Goal: Communication & Community: Participate in discussion

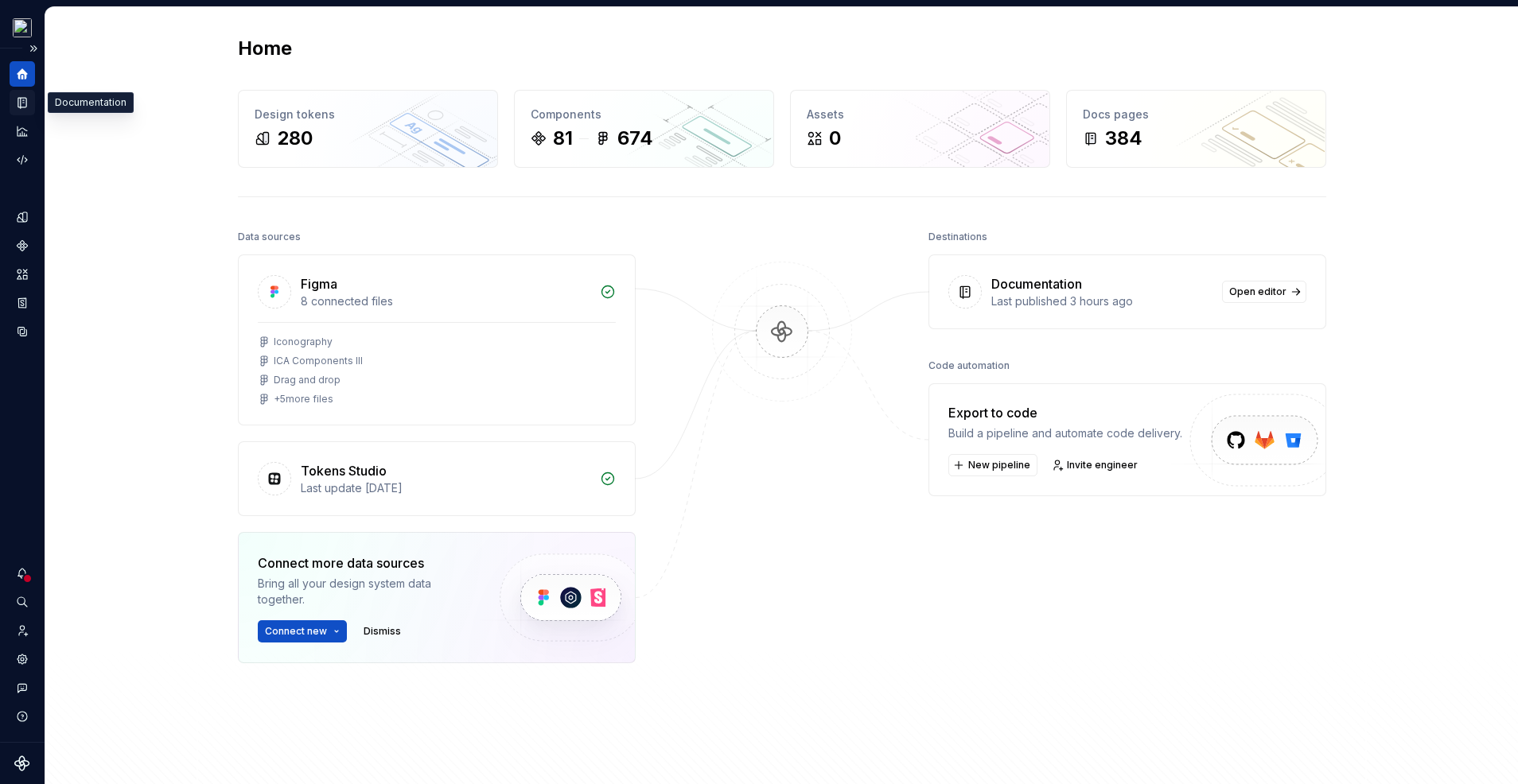
click at [25, 109] on icon "Documentation" at bounding box center [23, 103] width 15 height 15
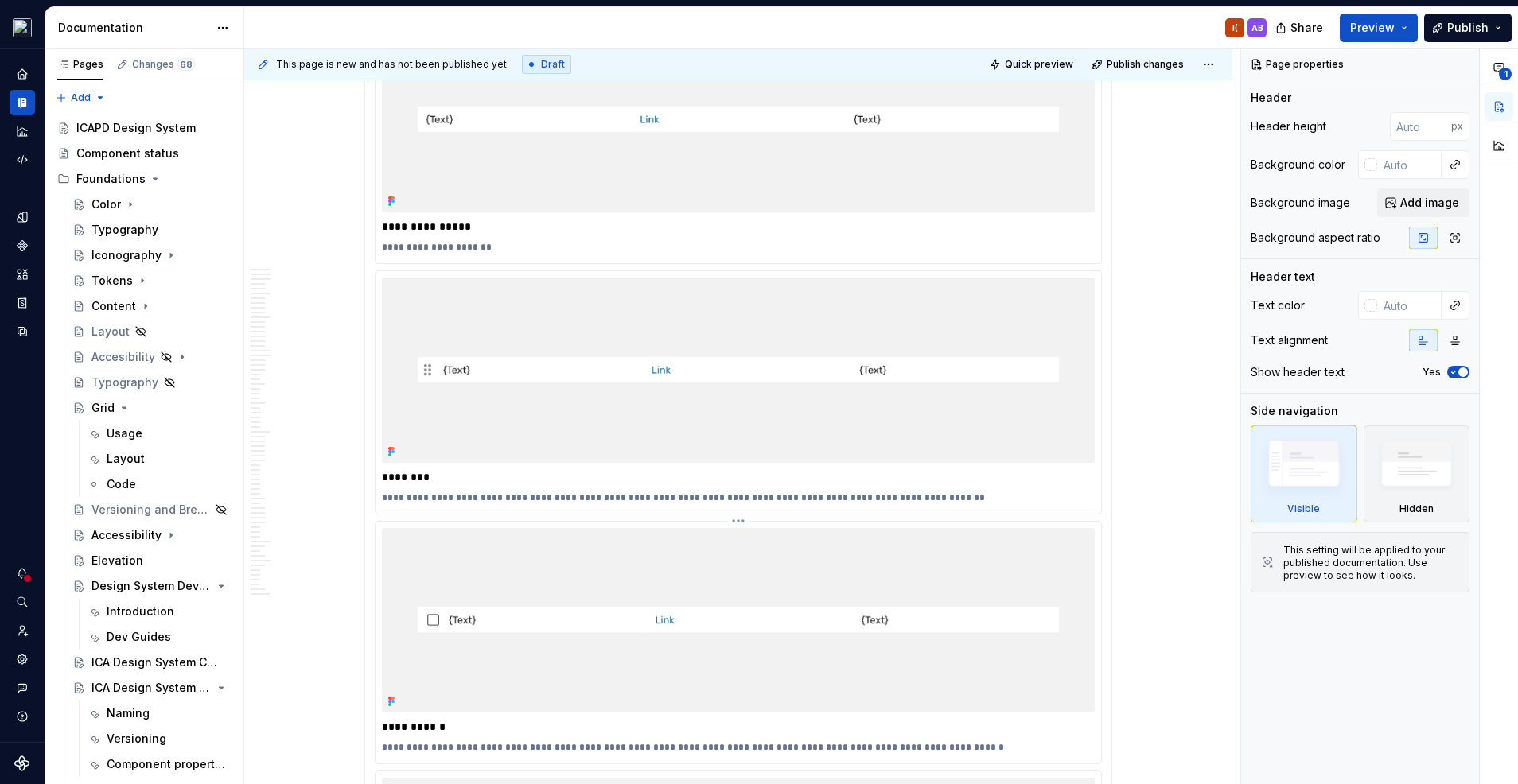
scroll to position [9848, 0]
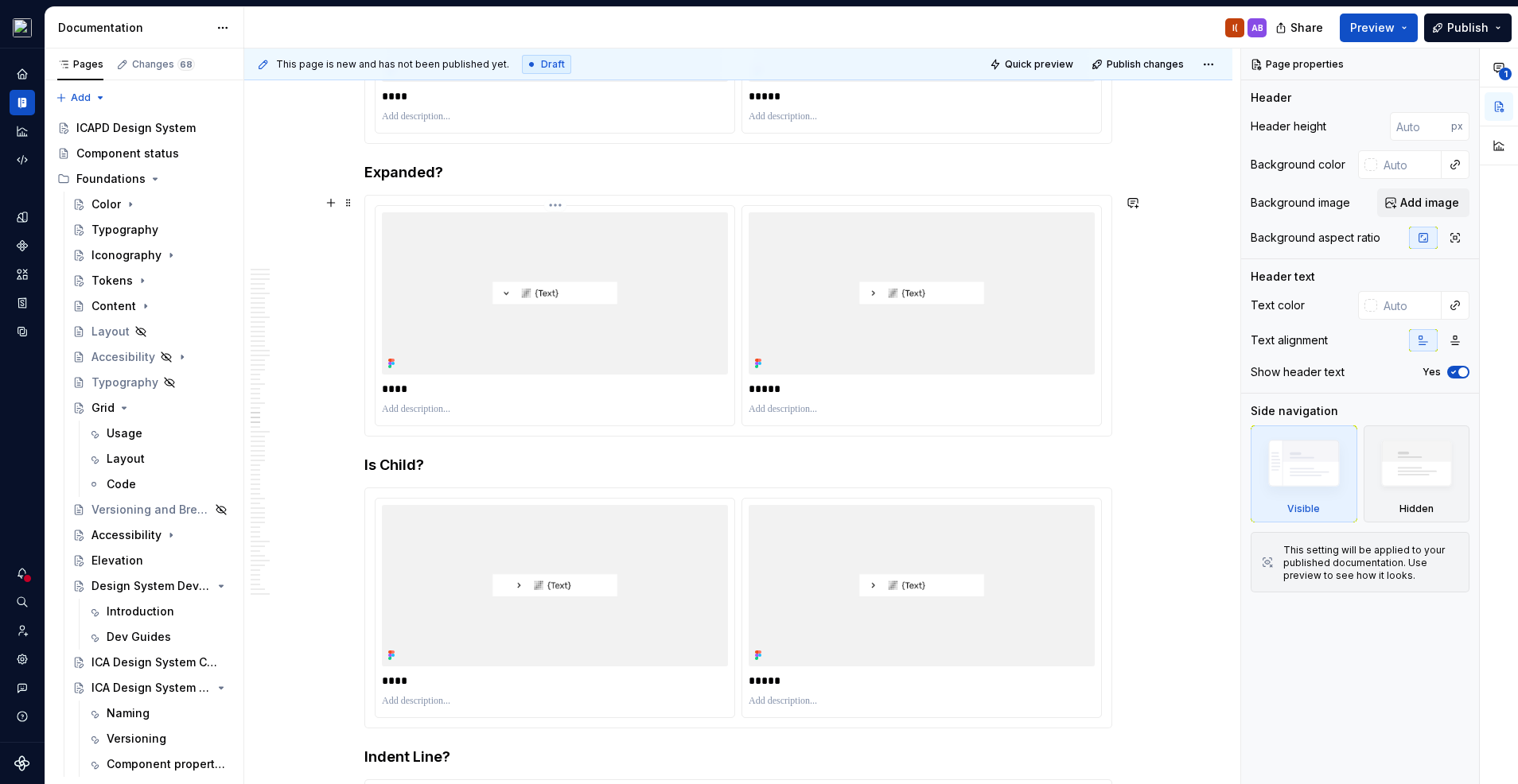
type textarea "*"
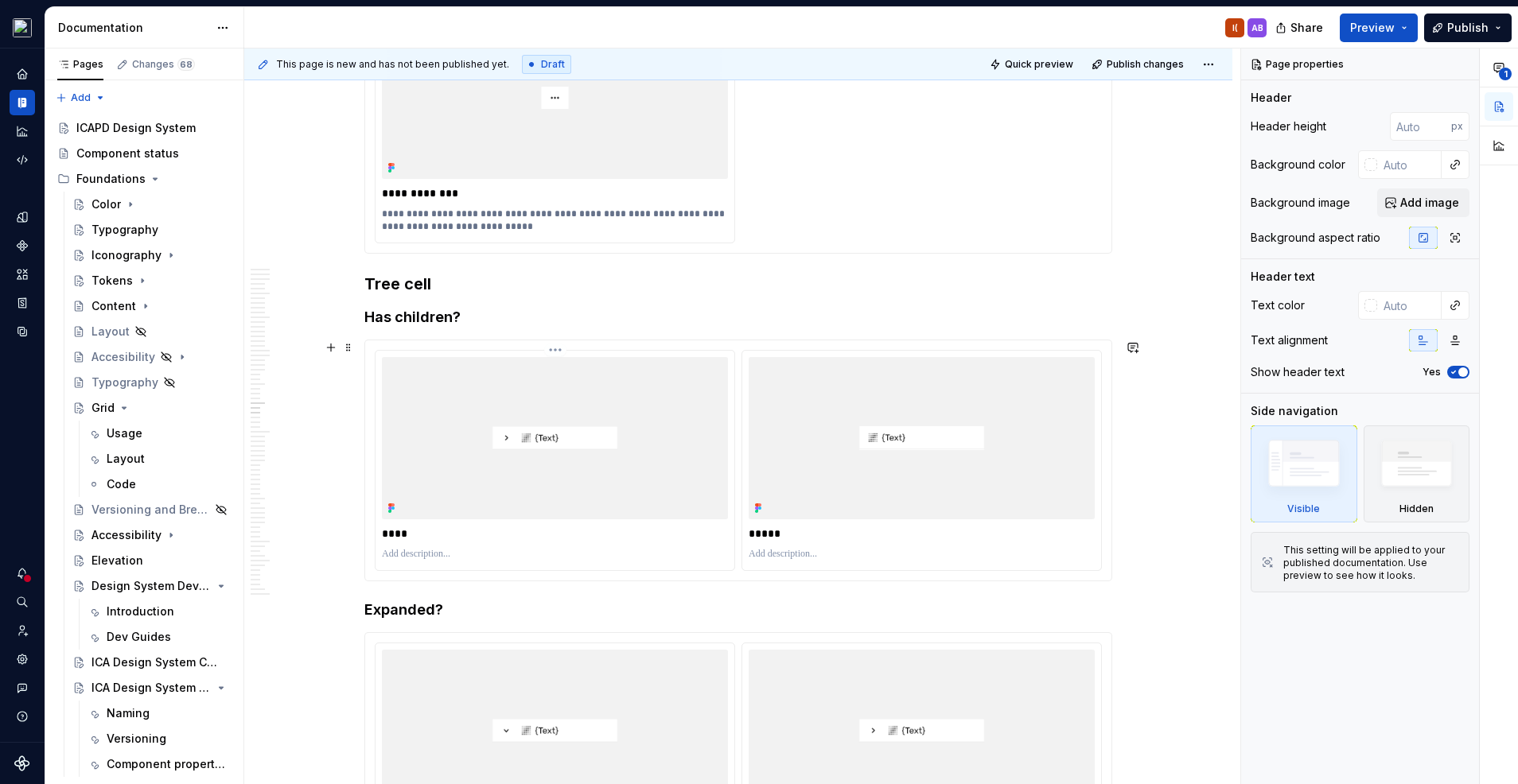
scroll to position [14595, 0]
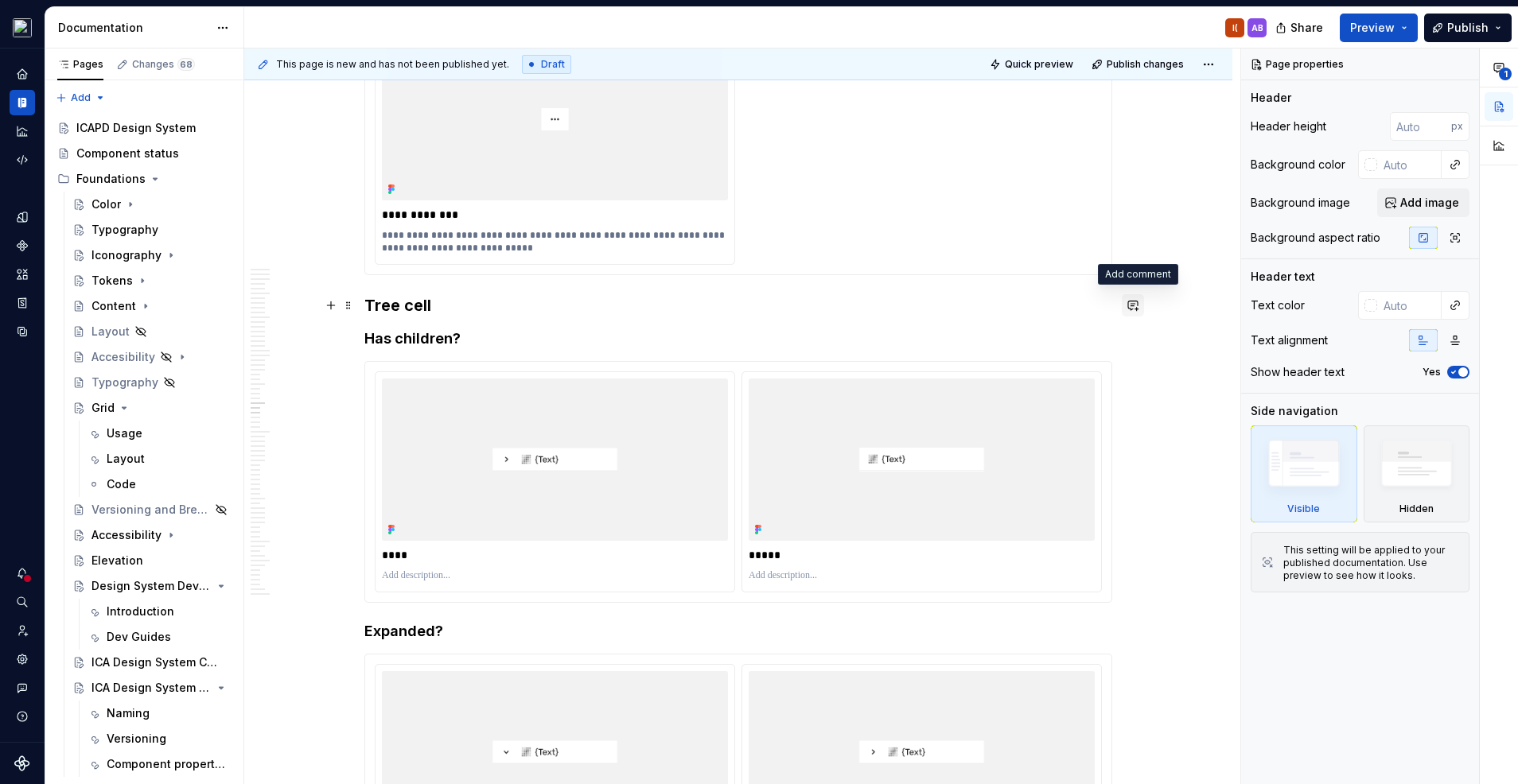
click at [1138, 304] on button "button" at bounding box center [1132, 305] width 22 height 22
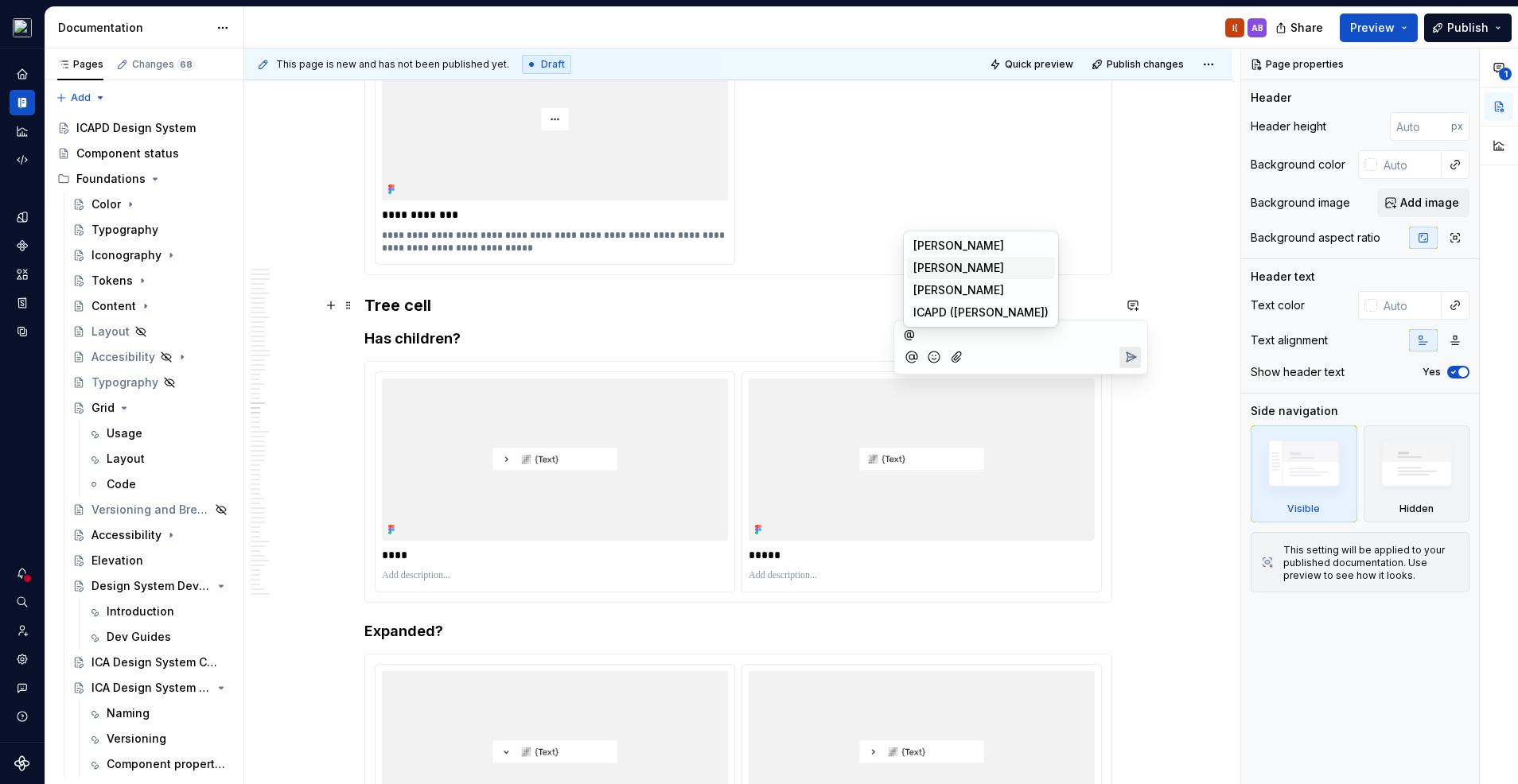
click at [965, 271] on span "[PERSON_NAME]" at bounding box center [958, 268] width 91 height 16
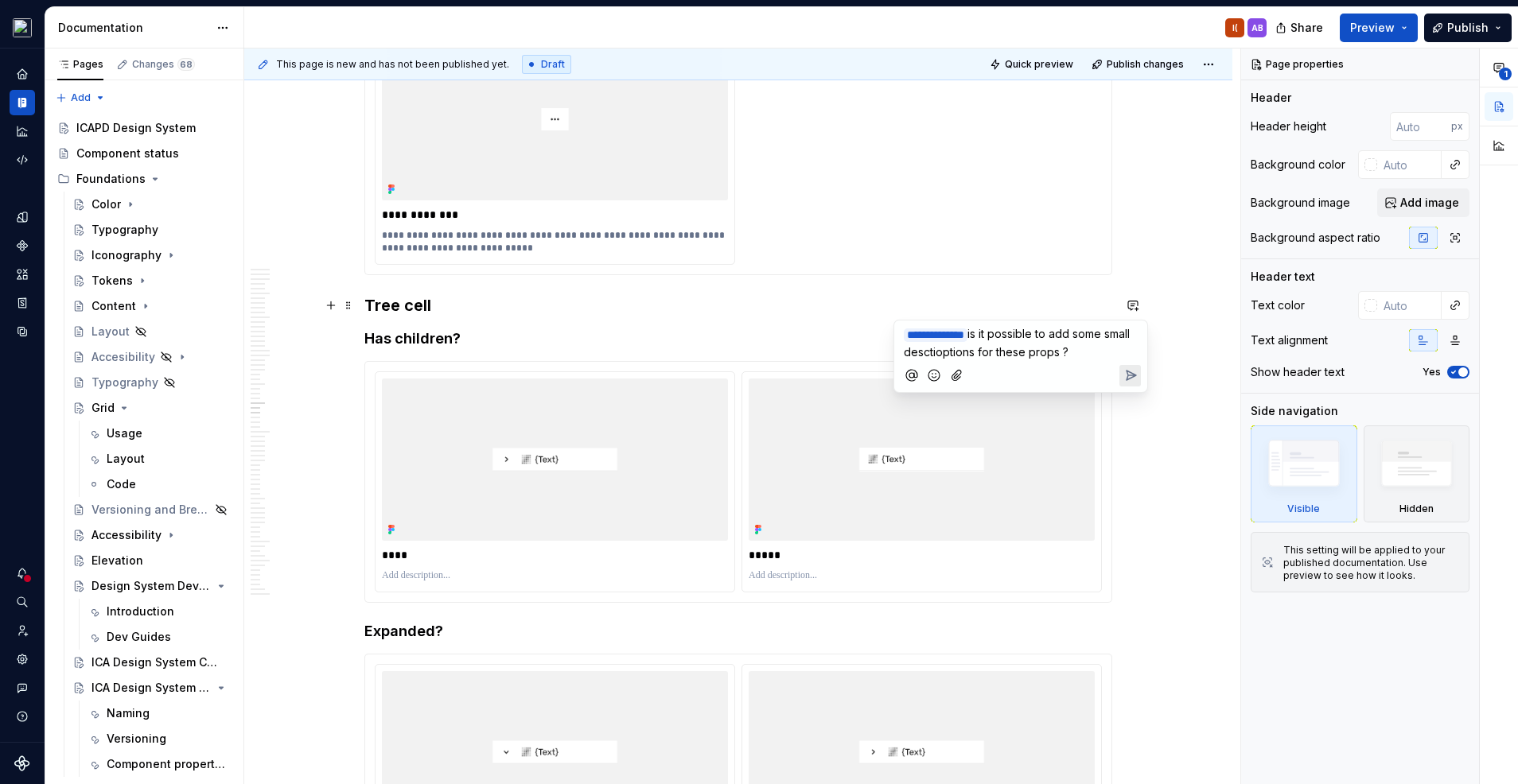
click at [1126, 374] on icon "Send" at bounding box center [1130, 375] width 16 height 16
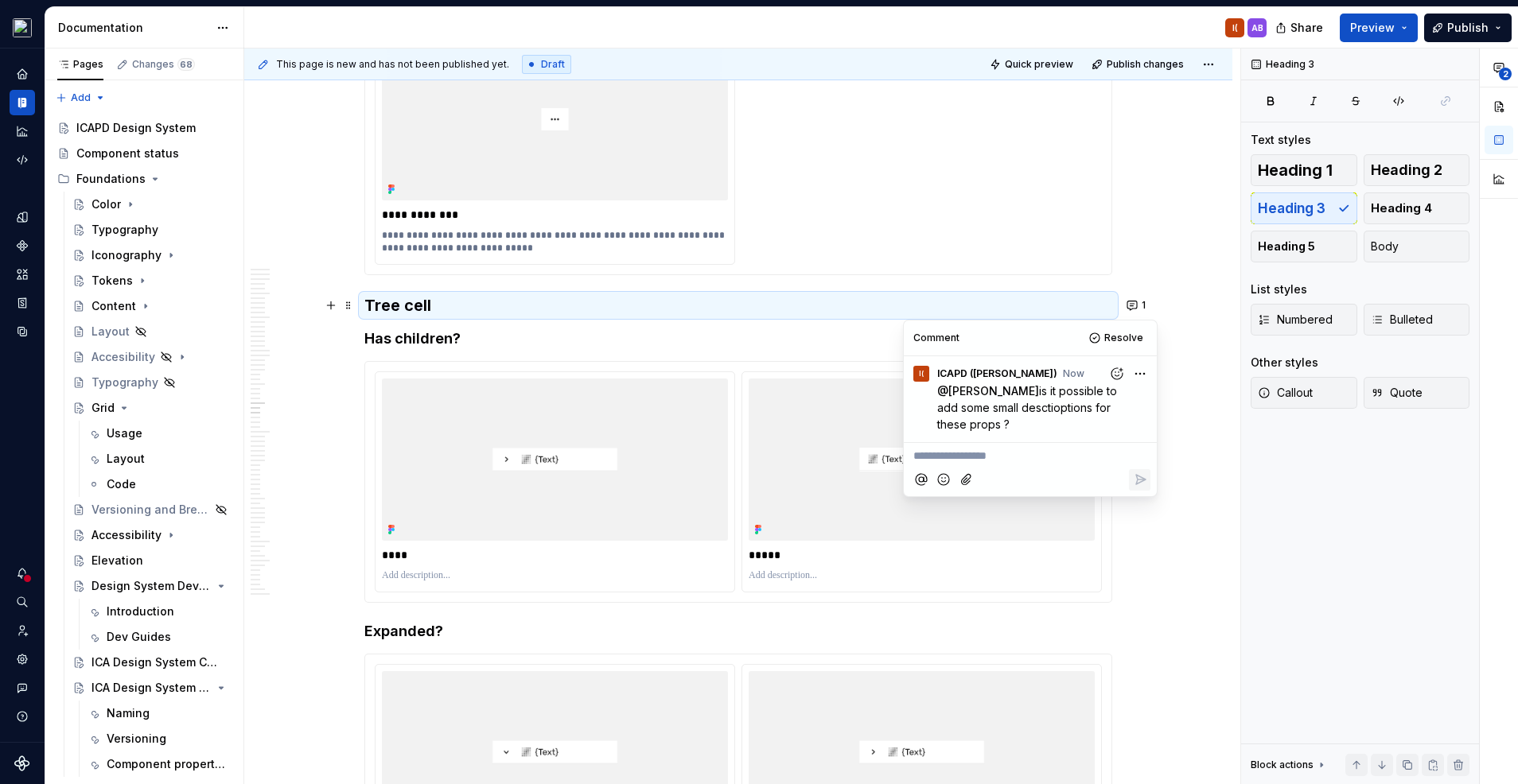
click at [402, 335] on h4 "Has children?" at bounding box center [738, 339] width 748 height 19
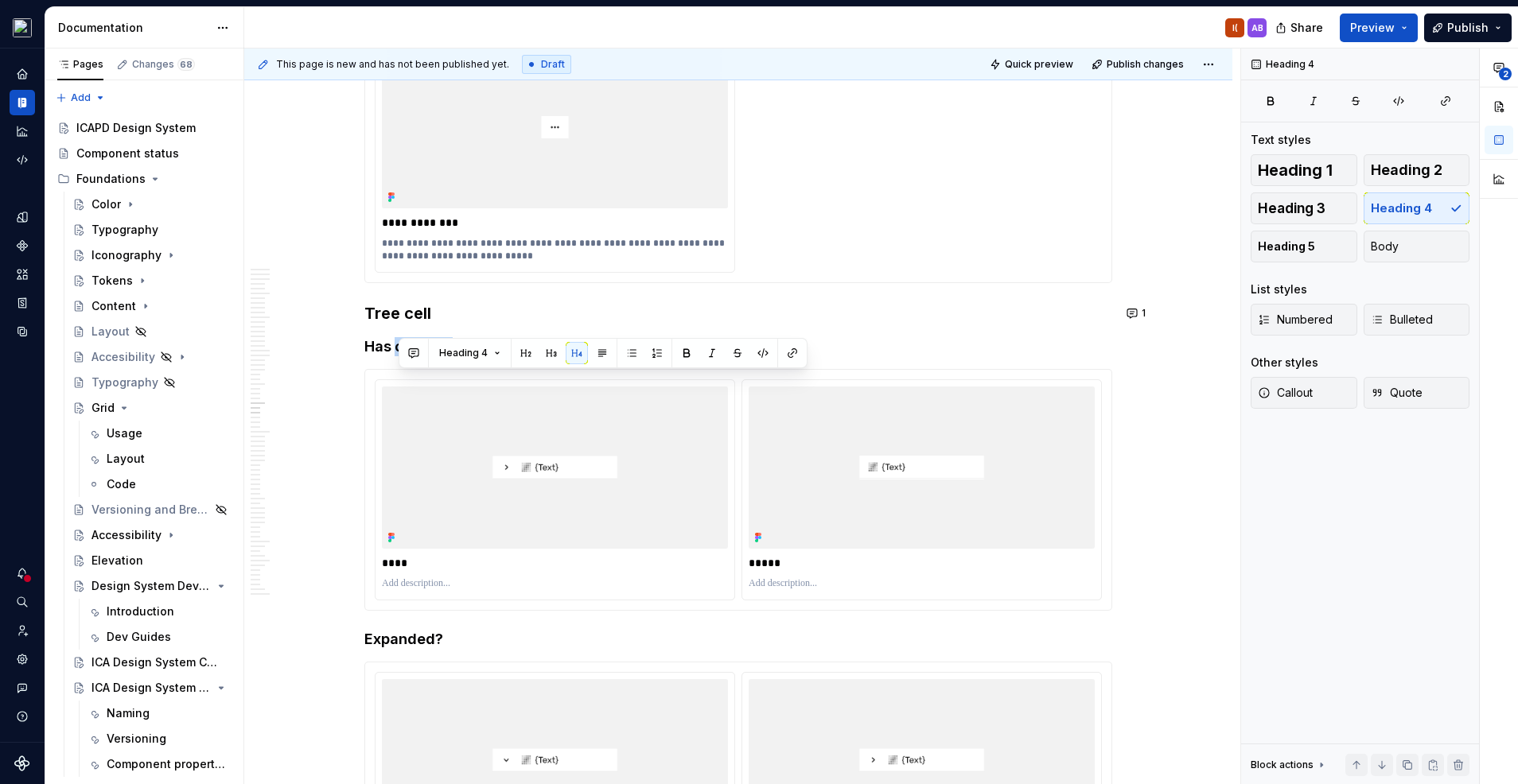
scroll to position [14551, 0]
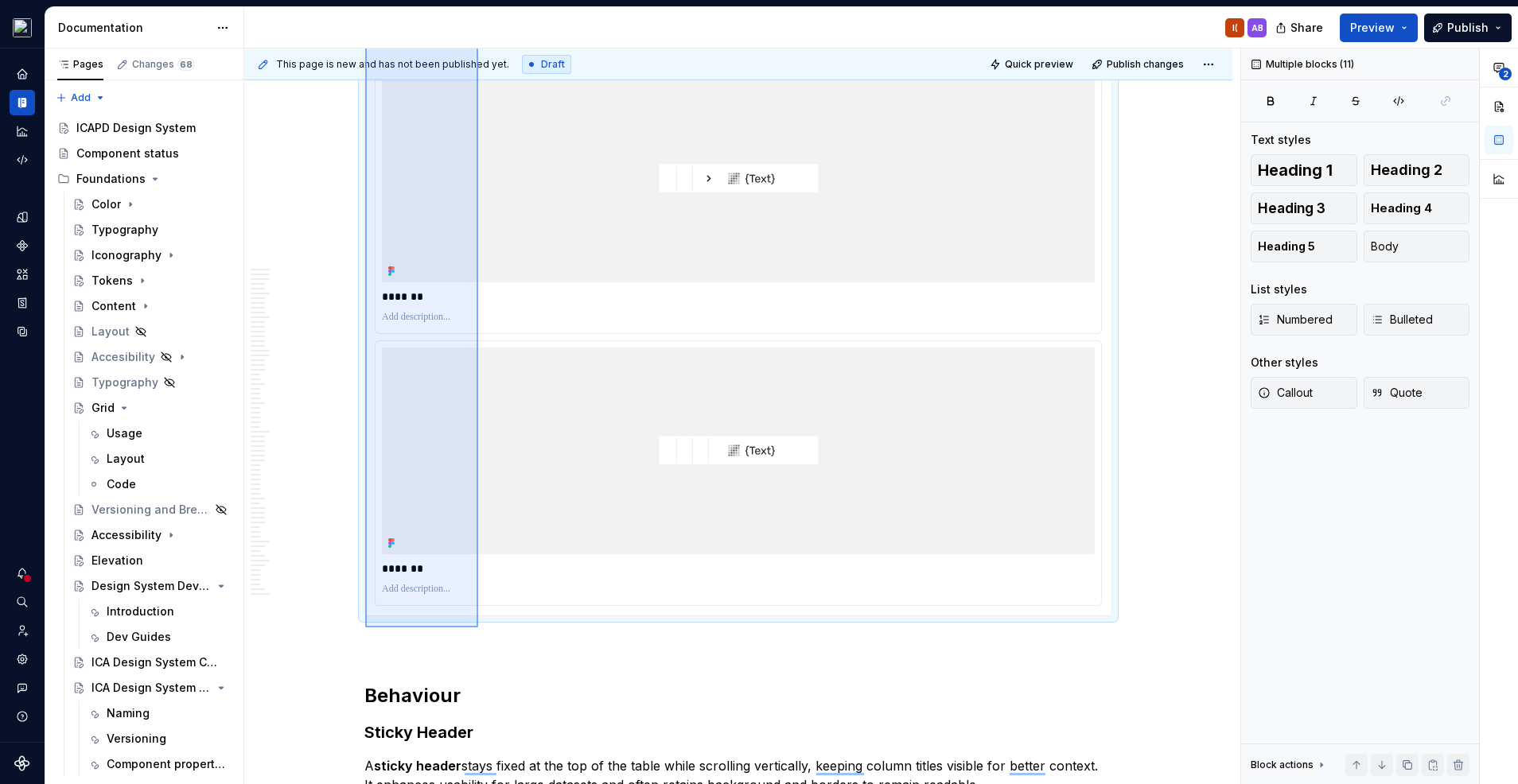
scroll to position [16162, 0]
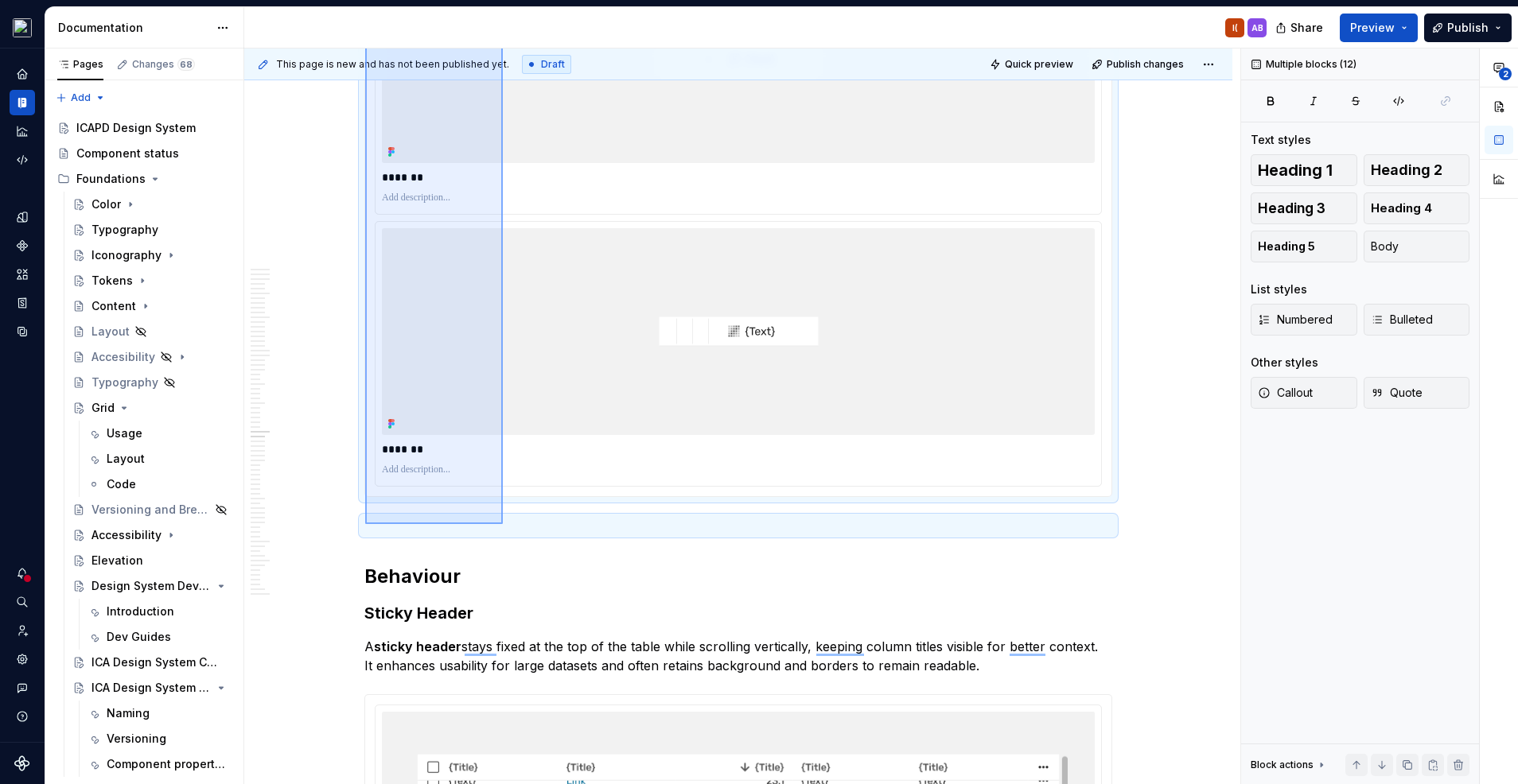
drag, startPoint x: 365, startPoint y: 342, endPoint x: 503, endPoint y: 524, distance: 228.4
click at [503, 524] on div "This page is new and has not been published yet. Draft Quick preview Publish ch…" at bounding box center [742, 417] width 996 height 736
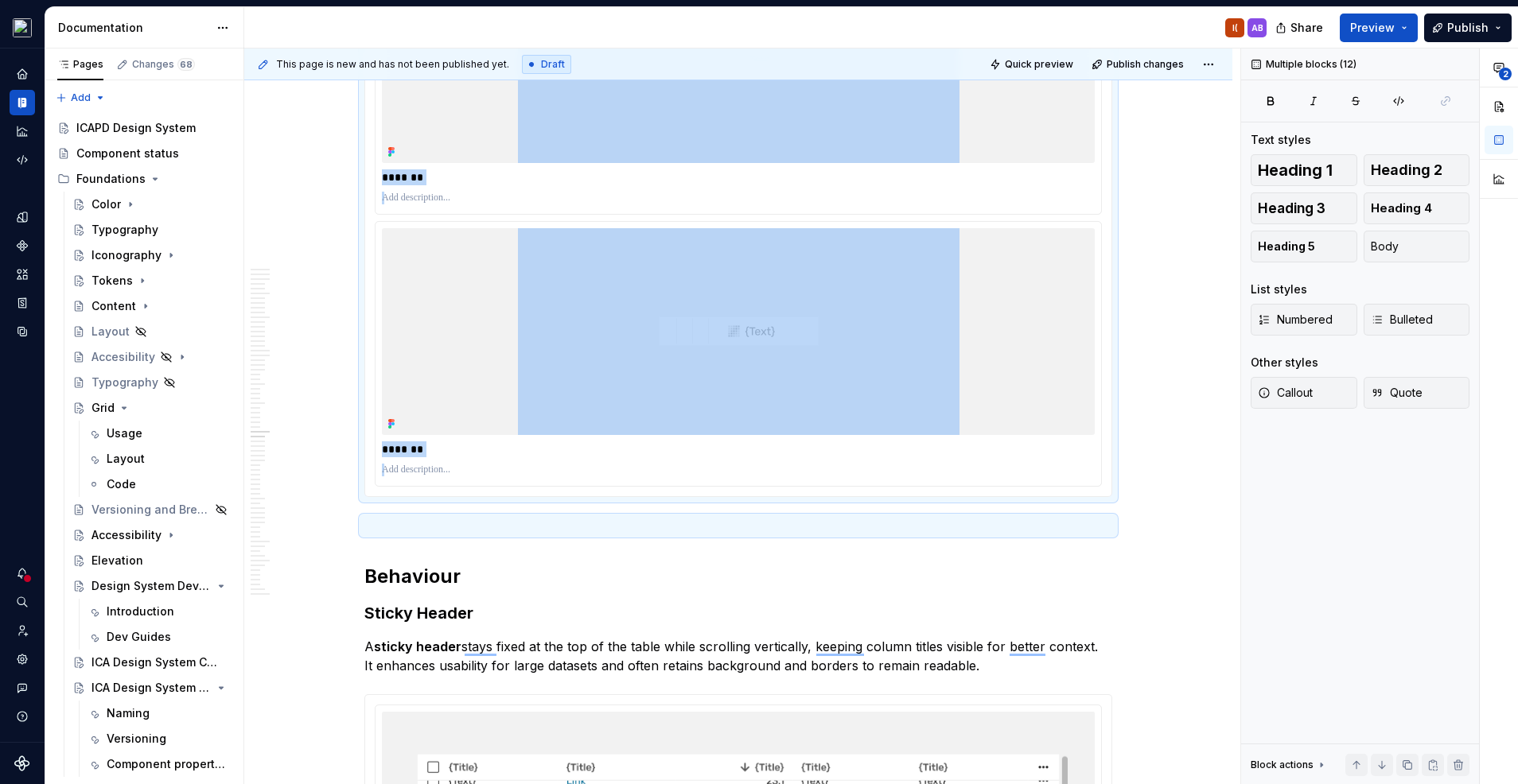
copy div "**********"
type textarea "*"
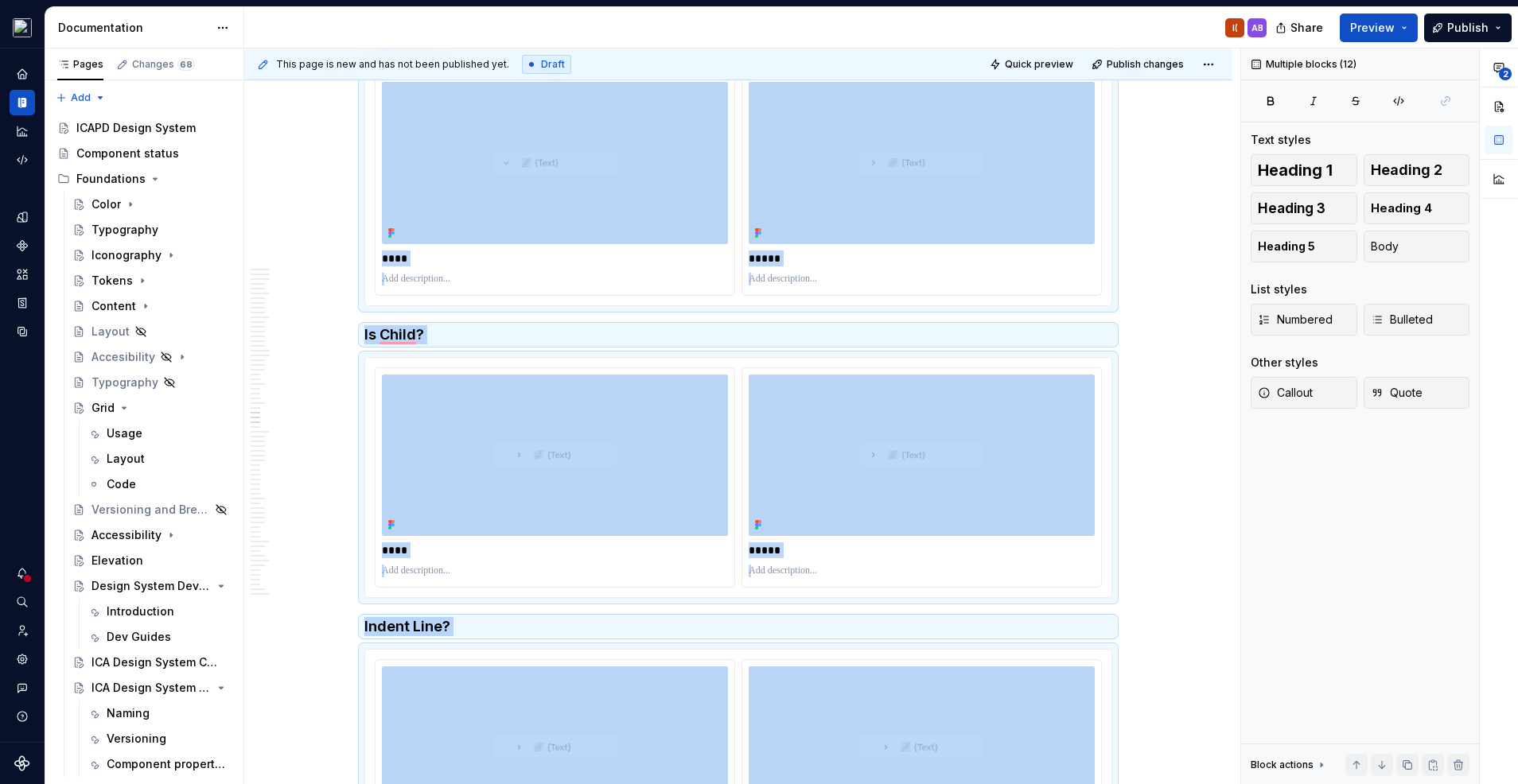
scroll to position [15172, 0]
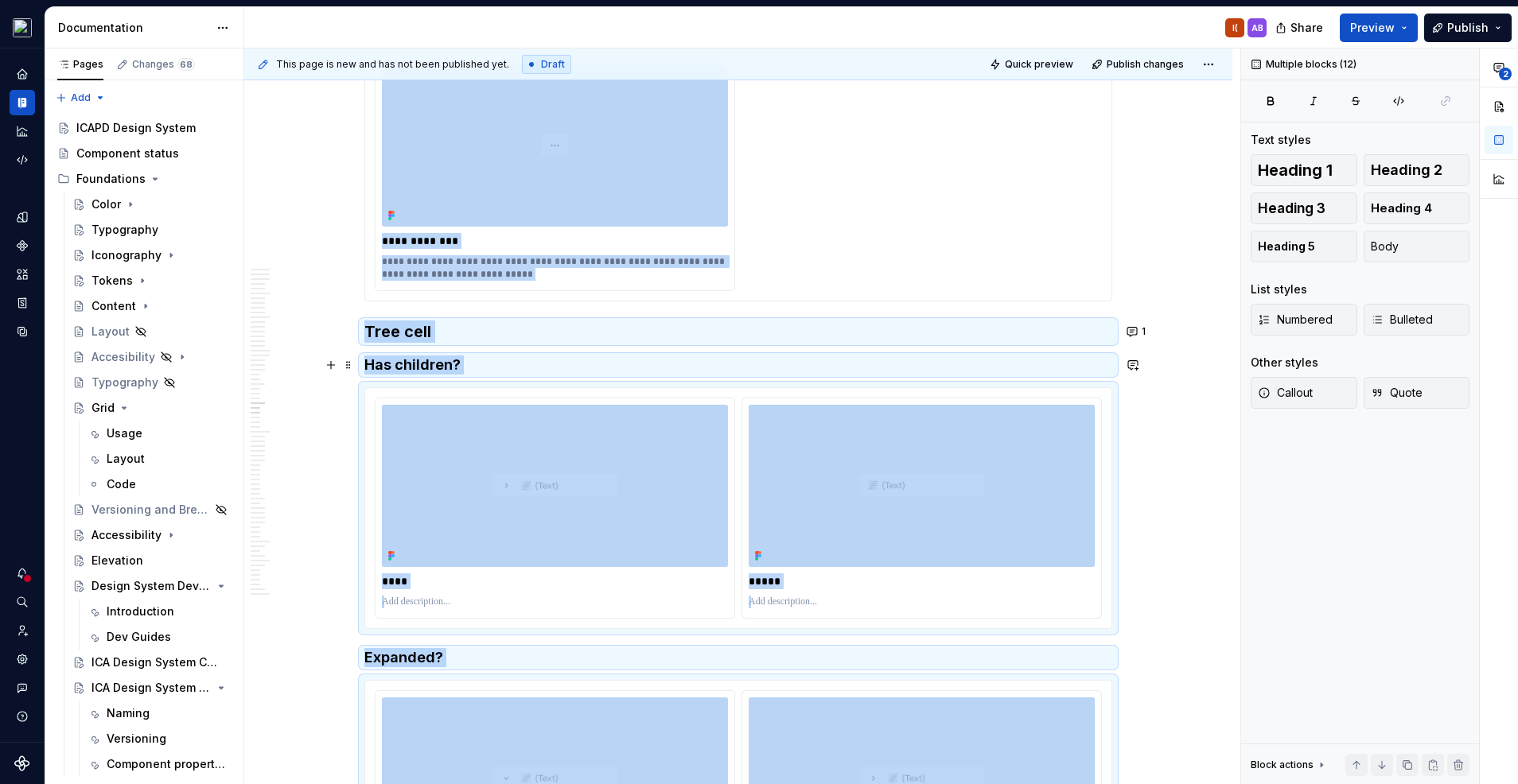
click at [489, 366] on h4 "Has children?" at bounding box center [738, 365] width 748 height 19
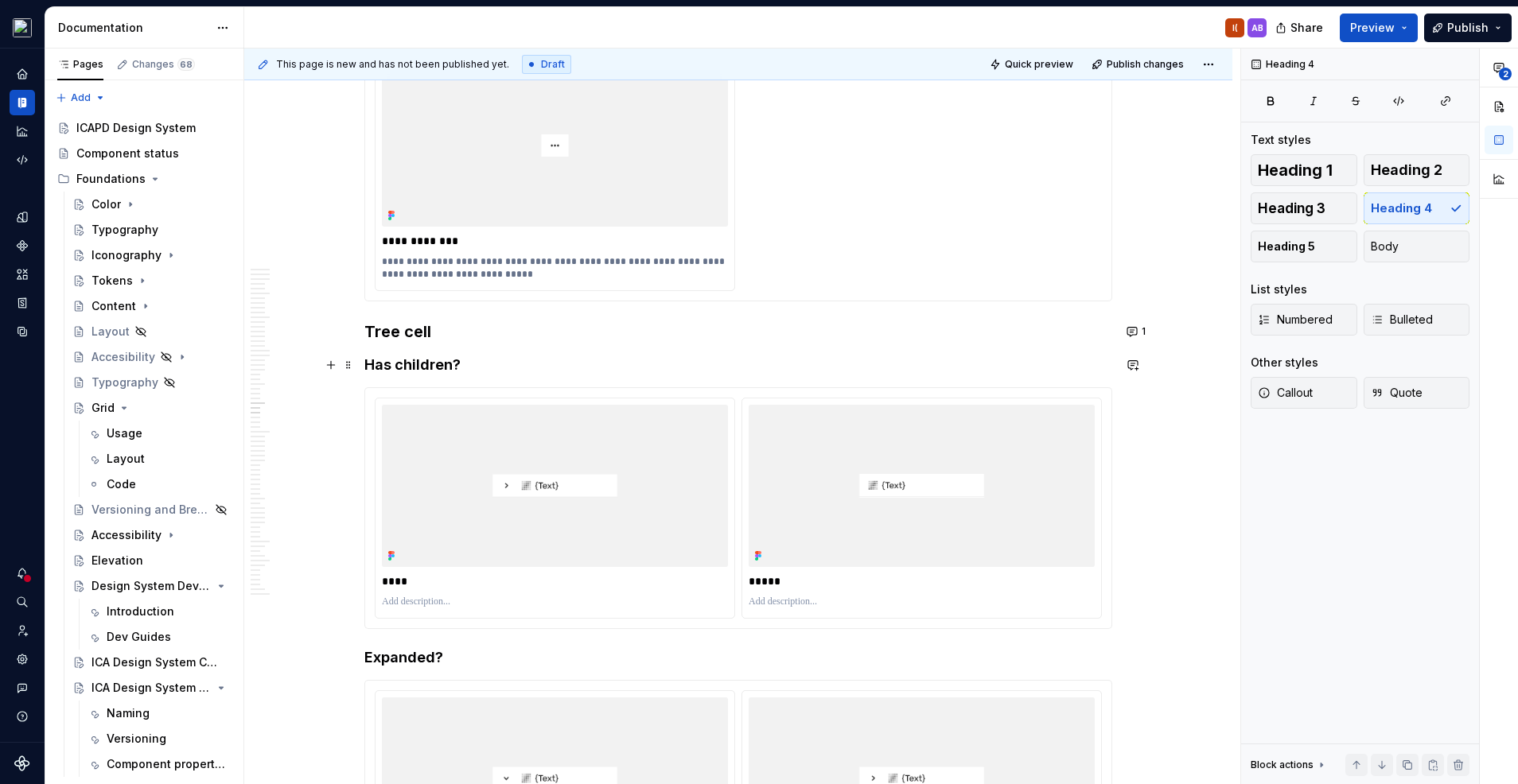
click at [478, 365] on h4 "Has children?" at bounding box center [738, 365] width 748 height 19
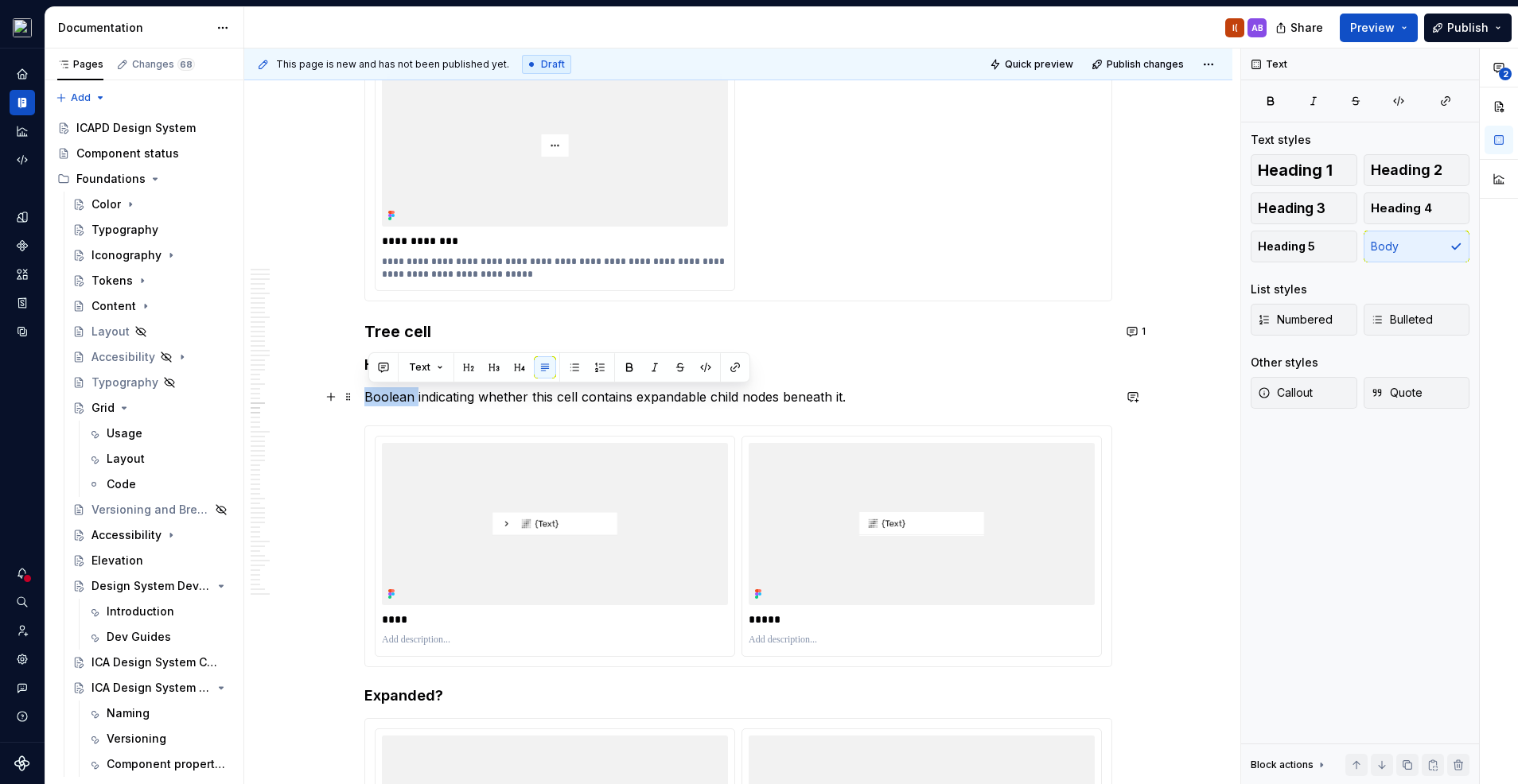
drag, startPoint x: 421, startPoint y: 397, endPoint x: 367, endPoint y: 393, distance: 54.1
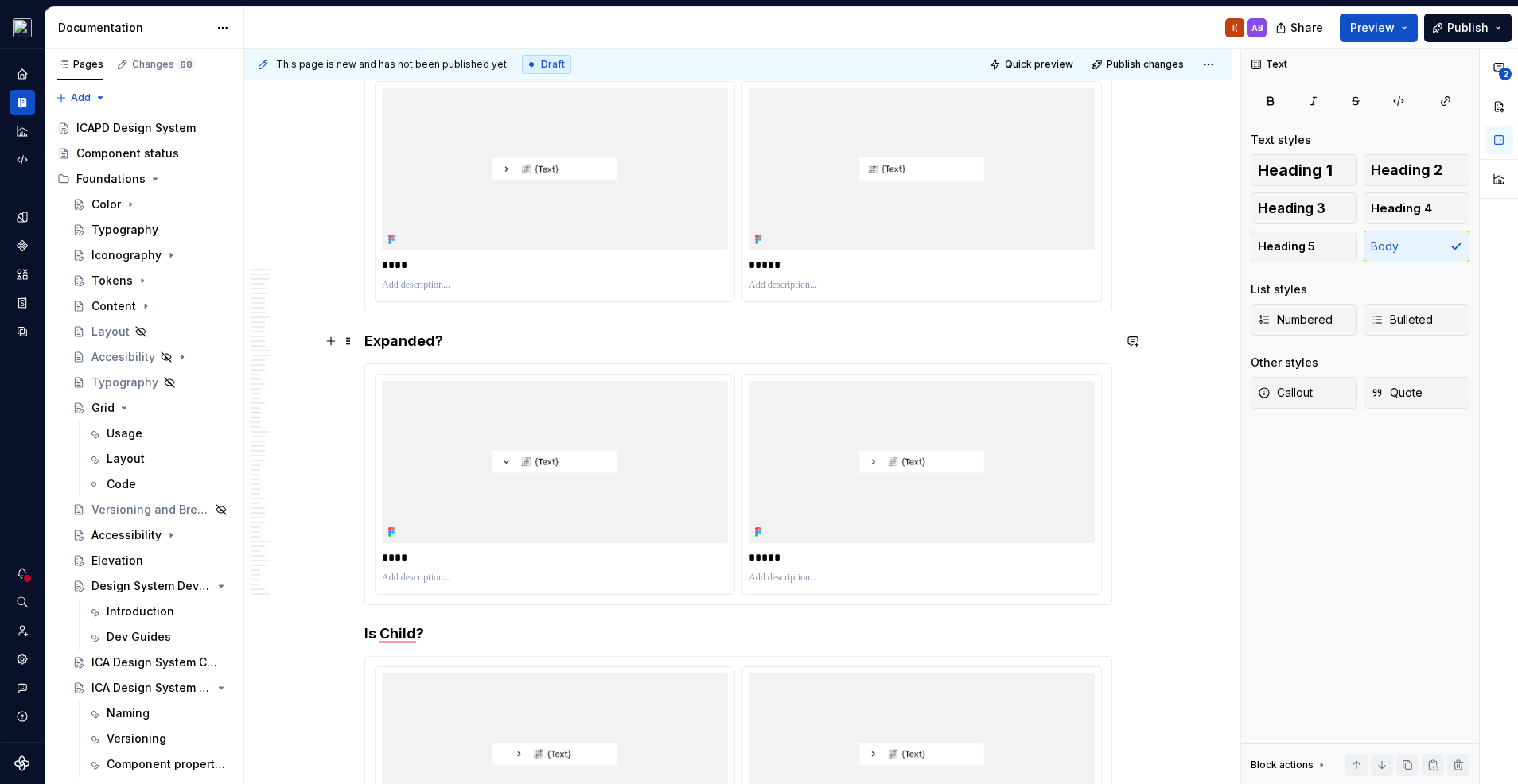
click at [500, 335] on h4 "Expanded?" at bounding box center [738, 341] width 748 height 19
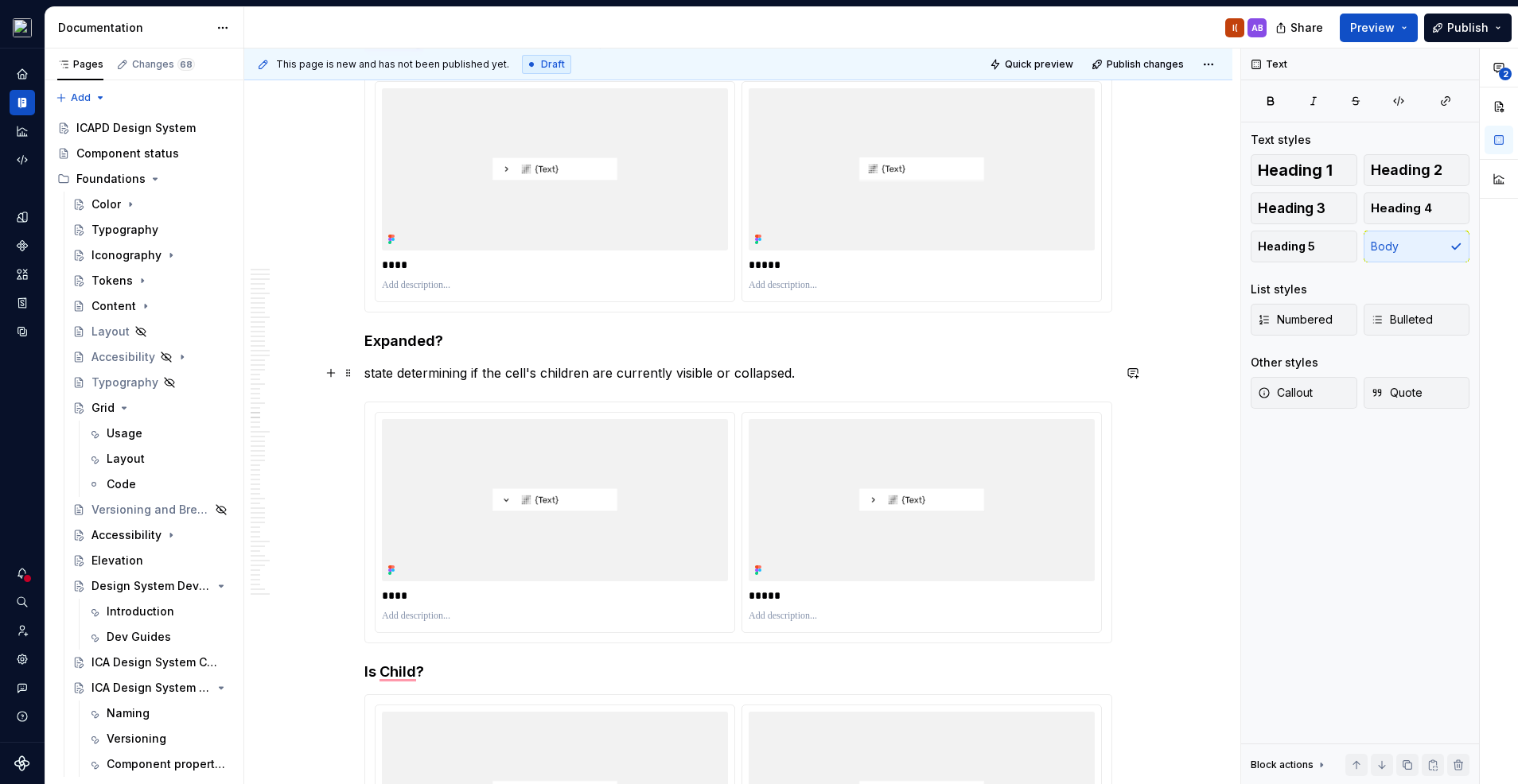
click at [375, 376] on p "state determining if the cell's children are currently visible or collapsed." at bounding box center [738, 373] width 748 height 19
click at [392, 371] on p "[PERSON_NAME] determining if the cell's children are currently visible or colla…" at bounding box center [738, 373] width 748 height 19
click at [394, 373] on p "[PERSON_NAME] determining if the cell's children are currently visible or colla…" at bounding box center [738, 373] width 748 height 19
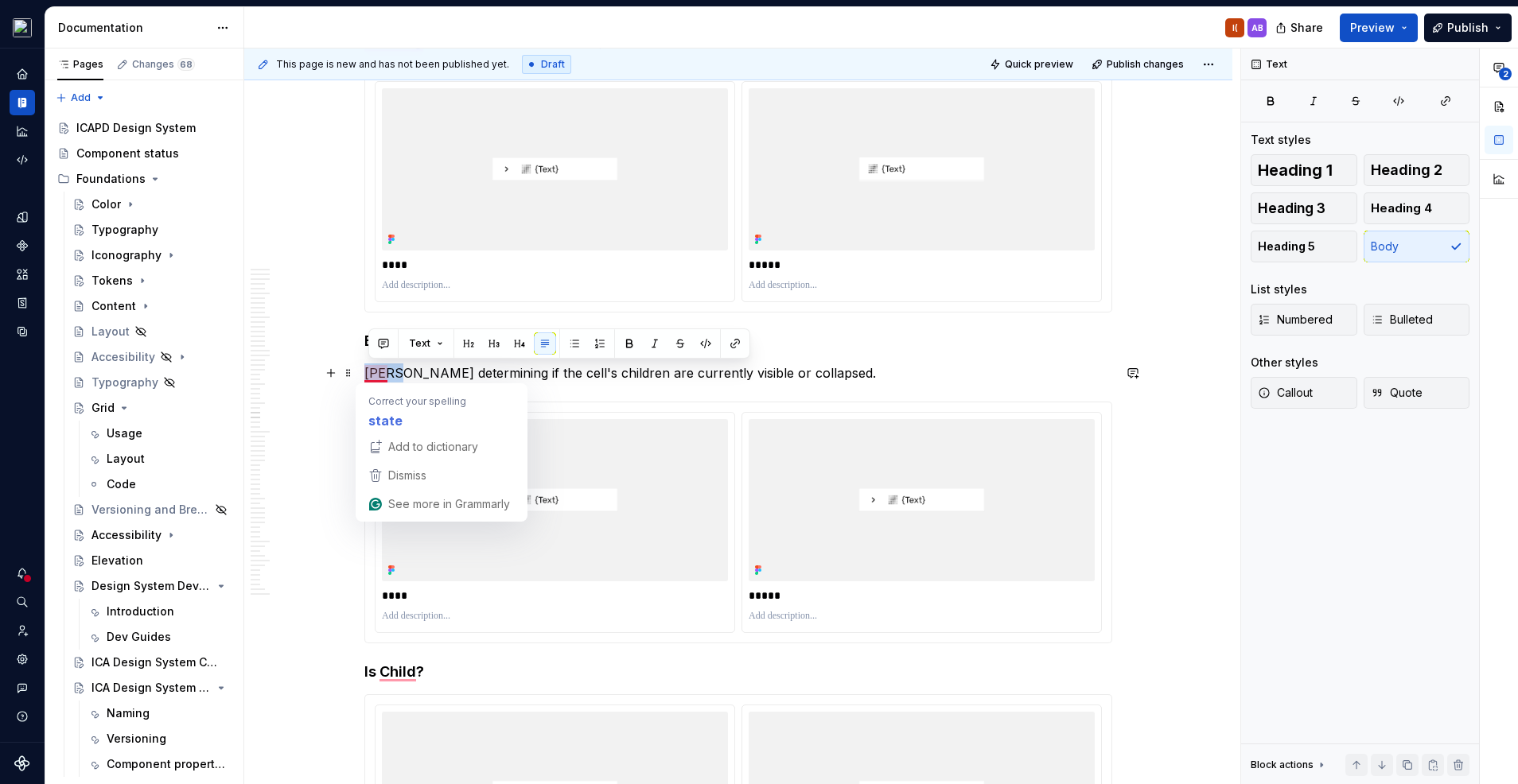
drag, startPoint x: 396, startPoint y: 373, endPoint x: 366, endPoint y: 374, distance: 30.0
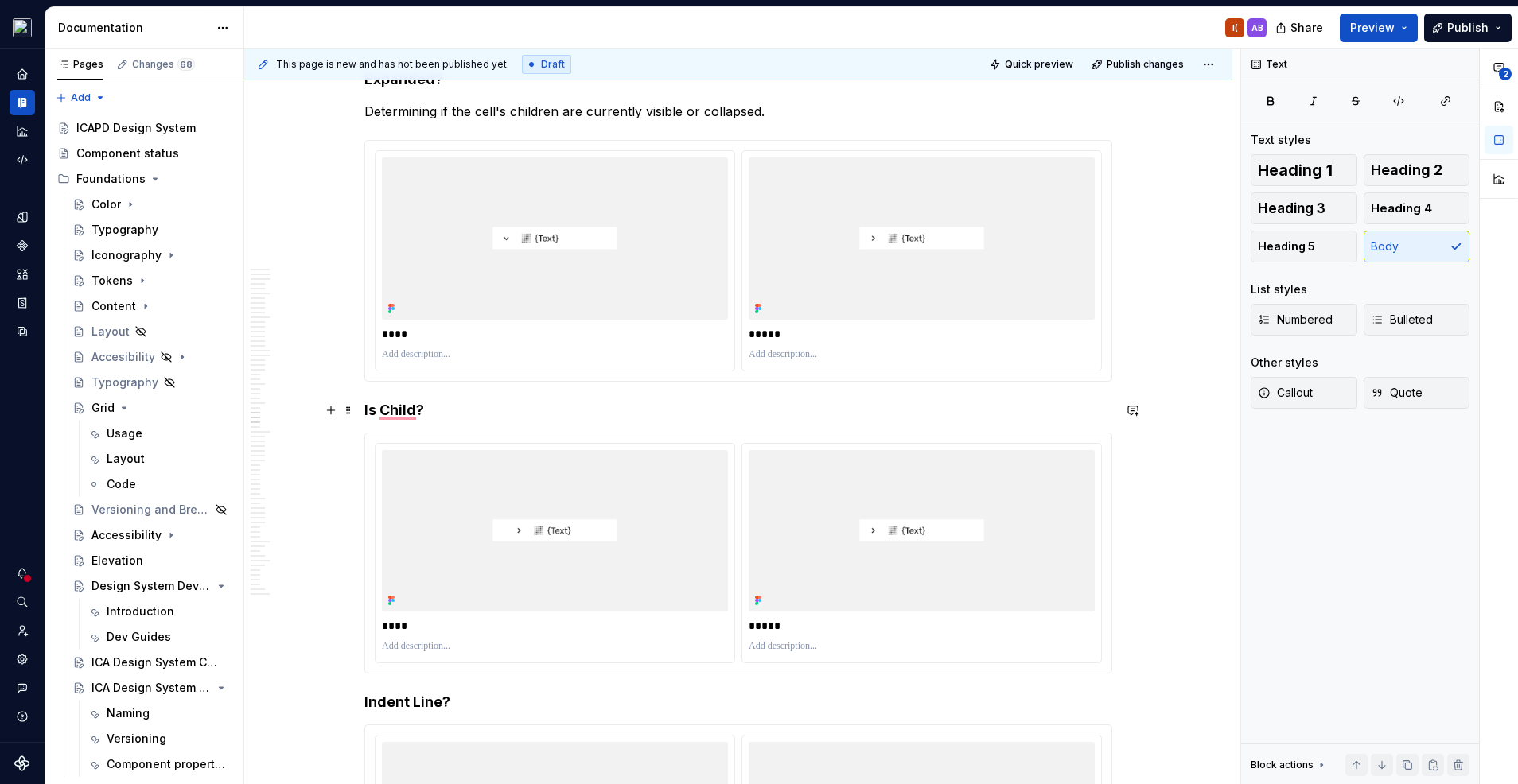
click at [603, 402] on h4 "Is Child?" at bounding box center [738, 410] width 748 height 19
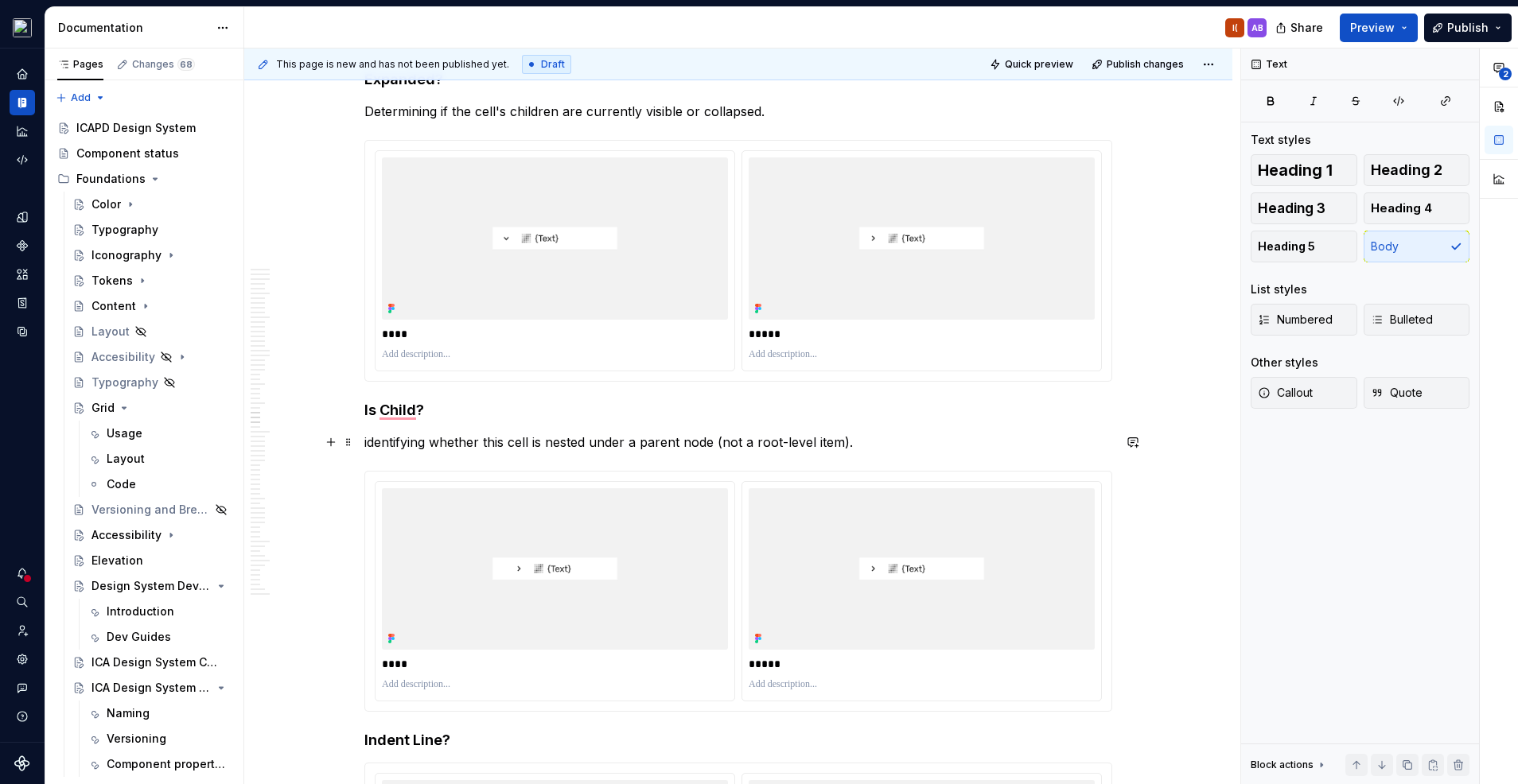
click at [371, 445] on p "identifying whether this cell is nested under a parent node (not a root-level i…" at bounding box center [738, 443] width 748 height 19
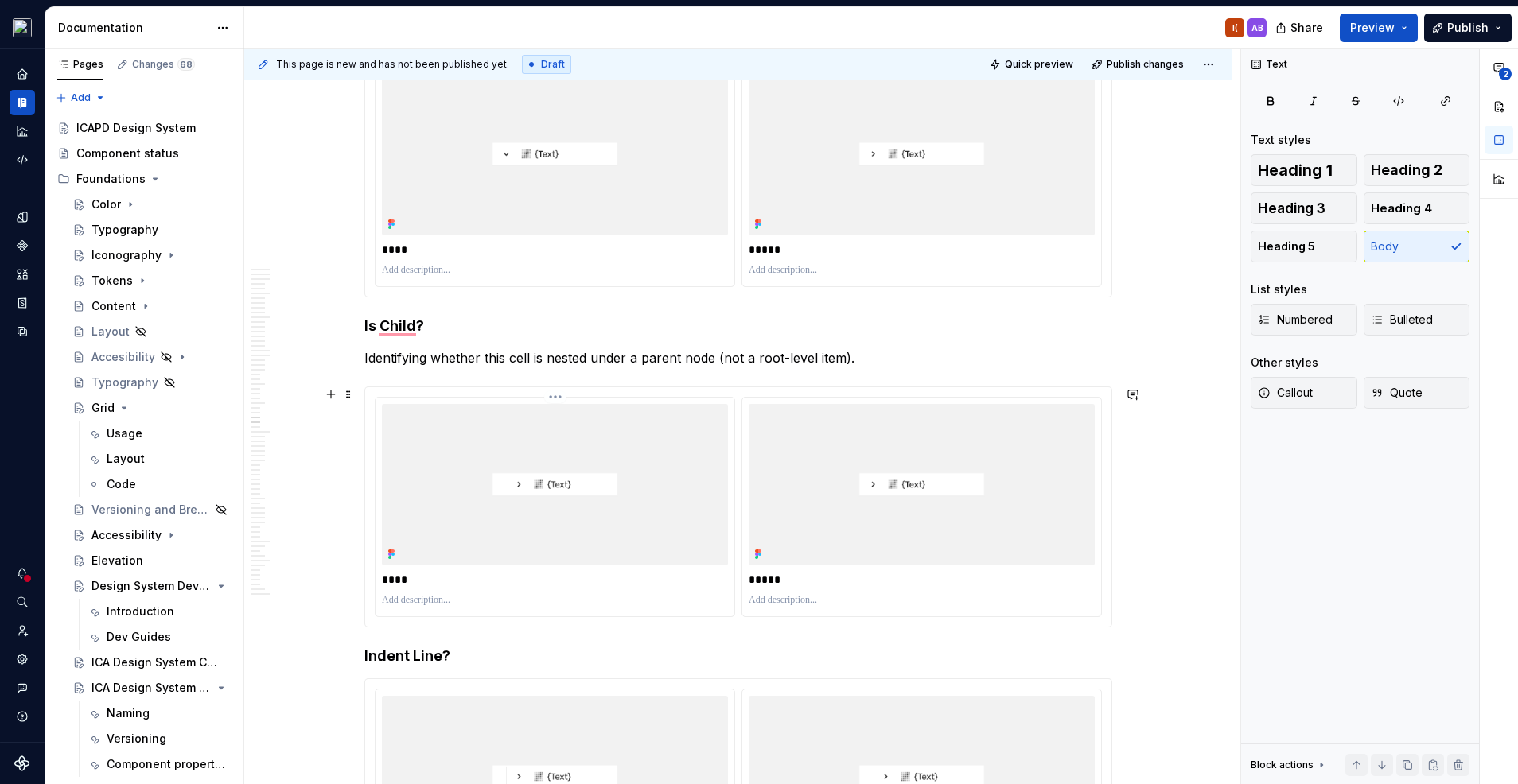
scroll to position [15346, 0]
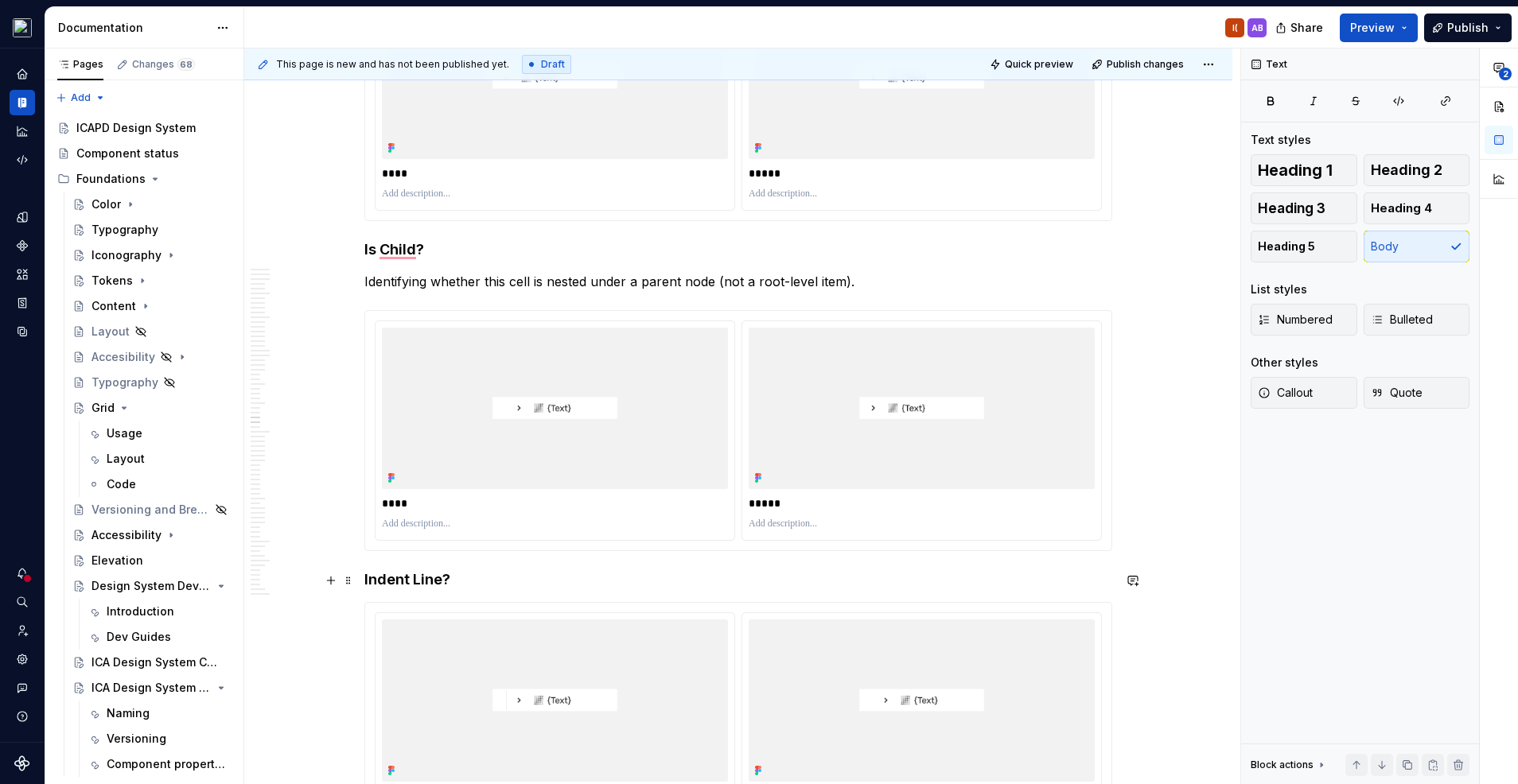
click at [467, 577] on h4 "Indent Line?" at bounding box center [738, 580] width 748 height 19
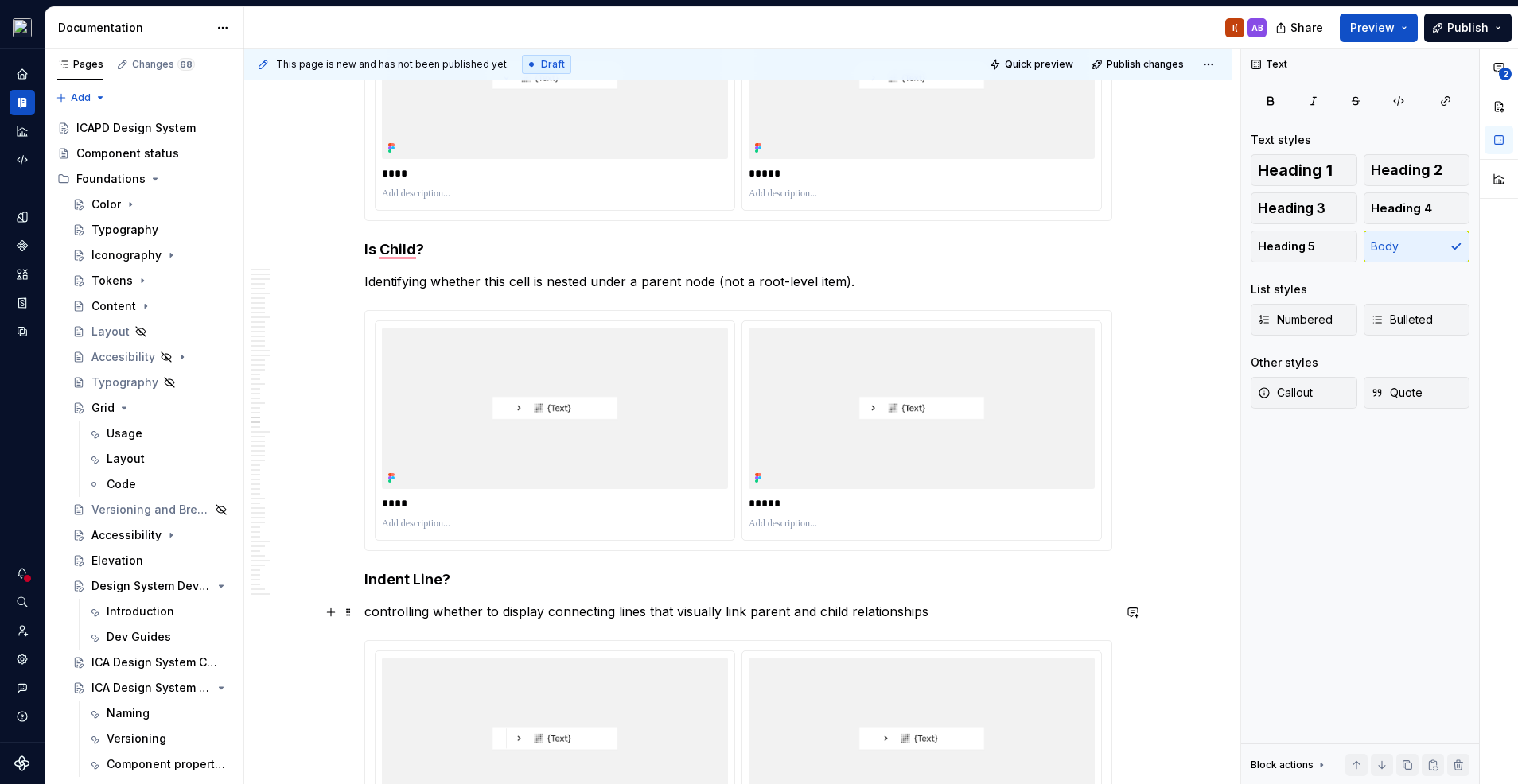
click at [375, 617] on p "controlling whether to display connecting lines that visually link parent and c…" at bounding box center [738, 612] width 748 height 19
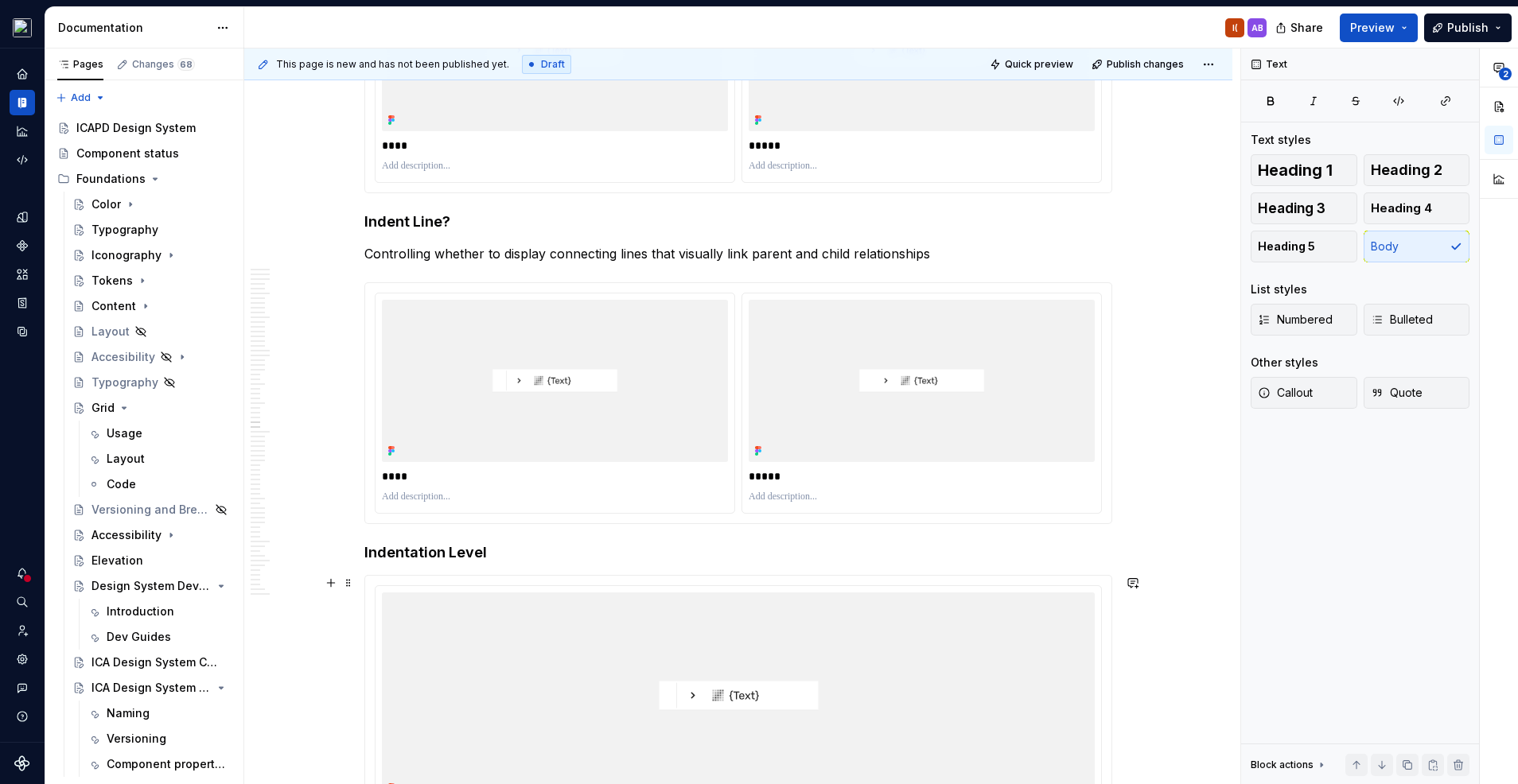
scroll to position [15709, 0]
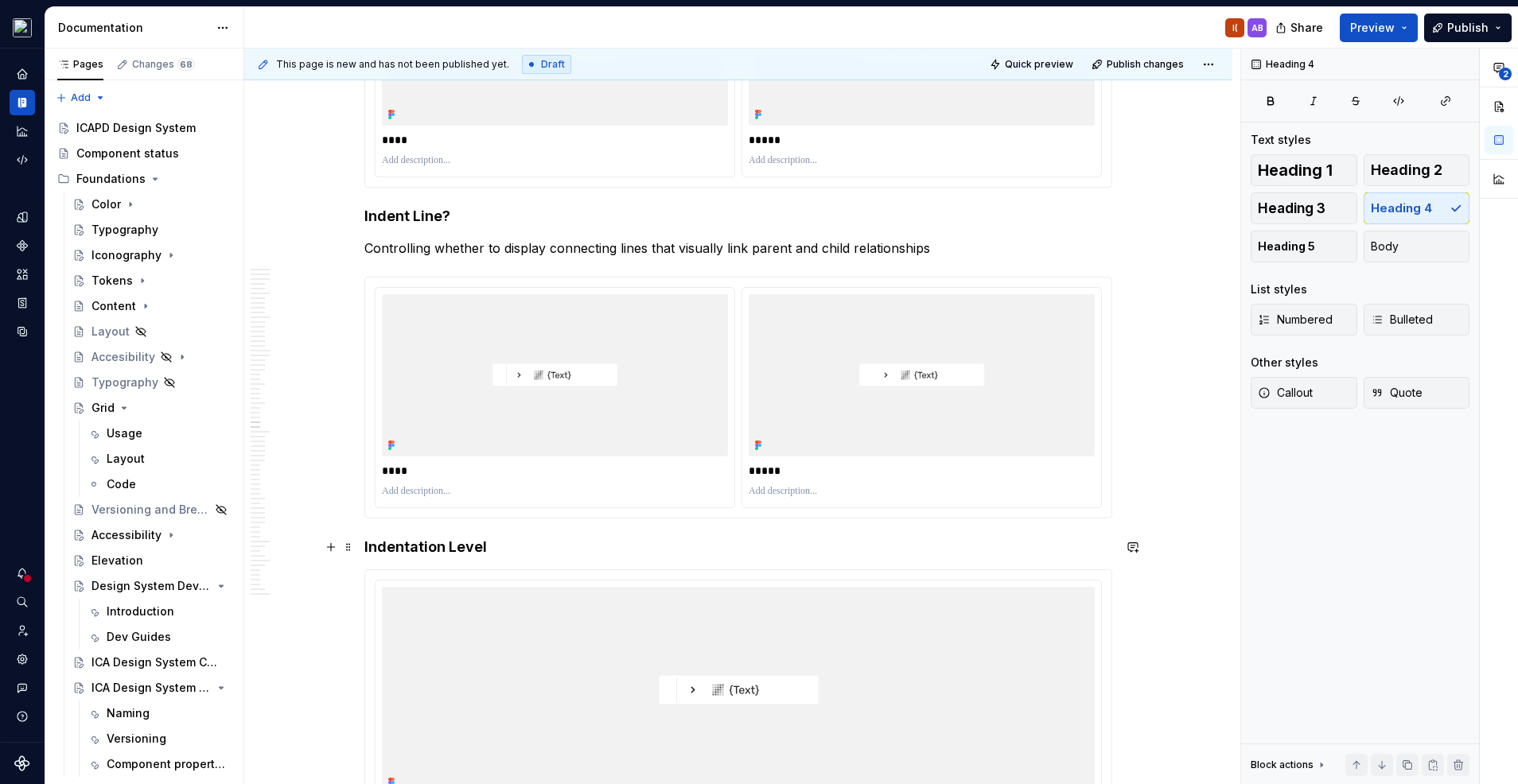
click at [565, 549] on h4 "Indentation Level" at bounding box center [738, 547] width 748 height 19
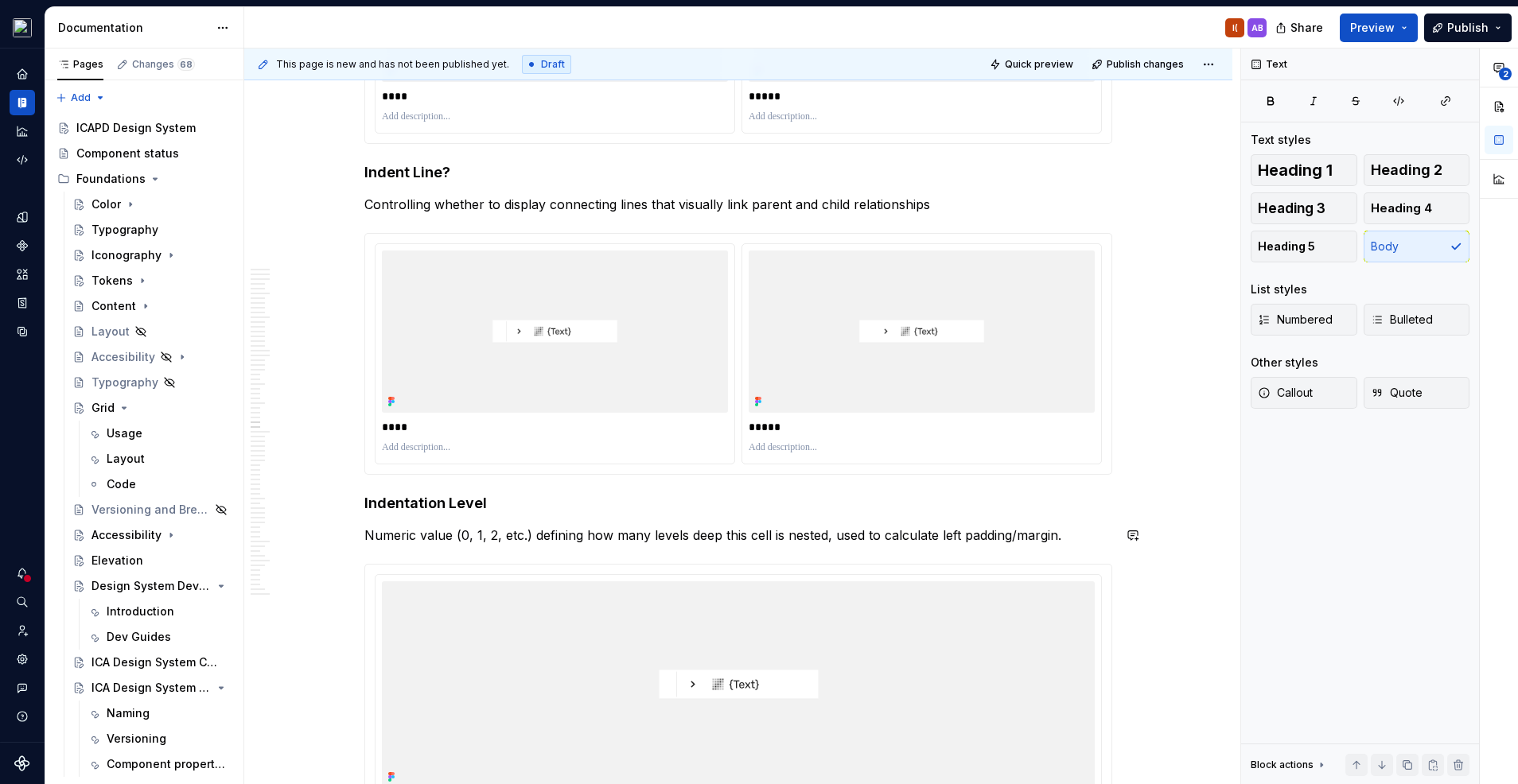
scroll to position [15760, 0]
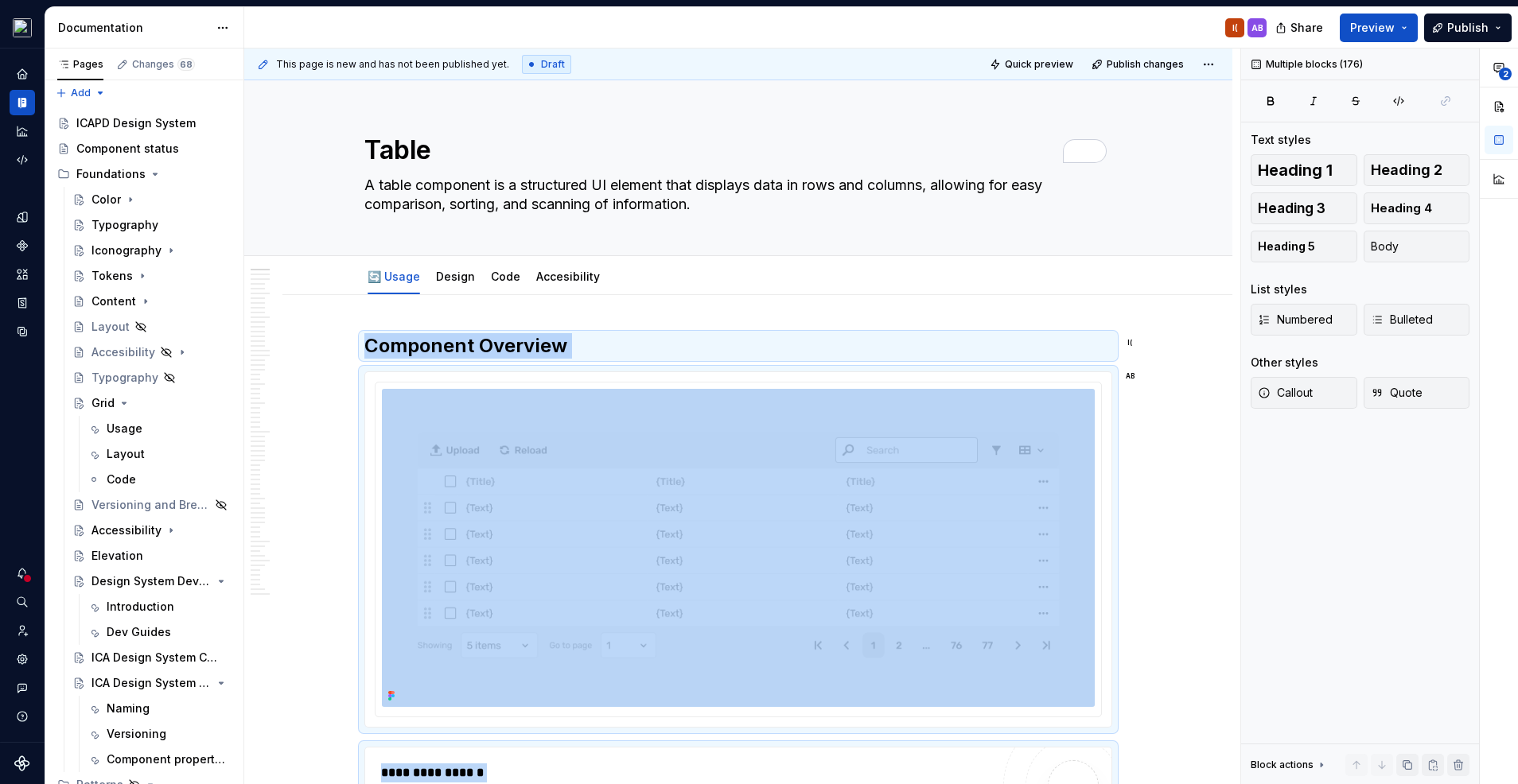
scroll to position [27196, 0]
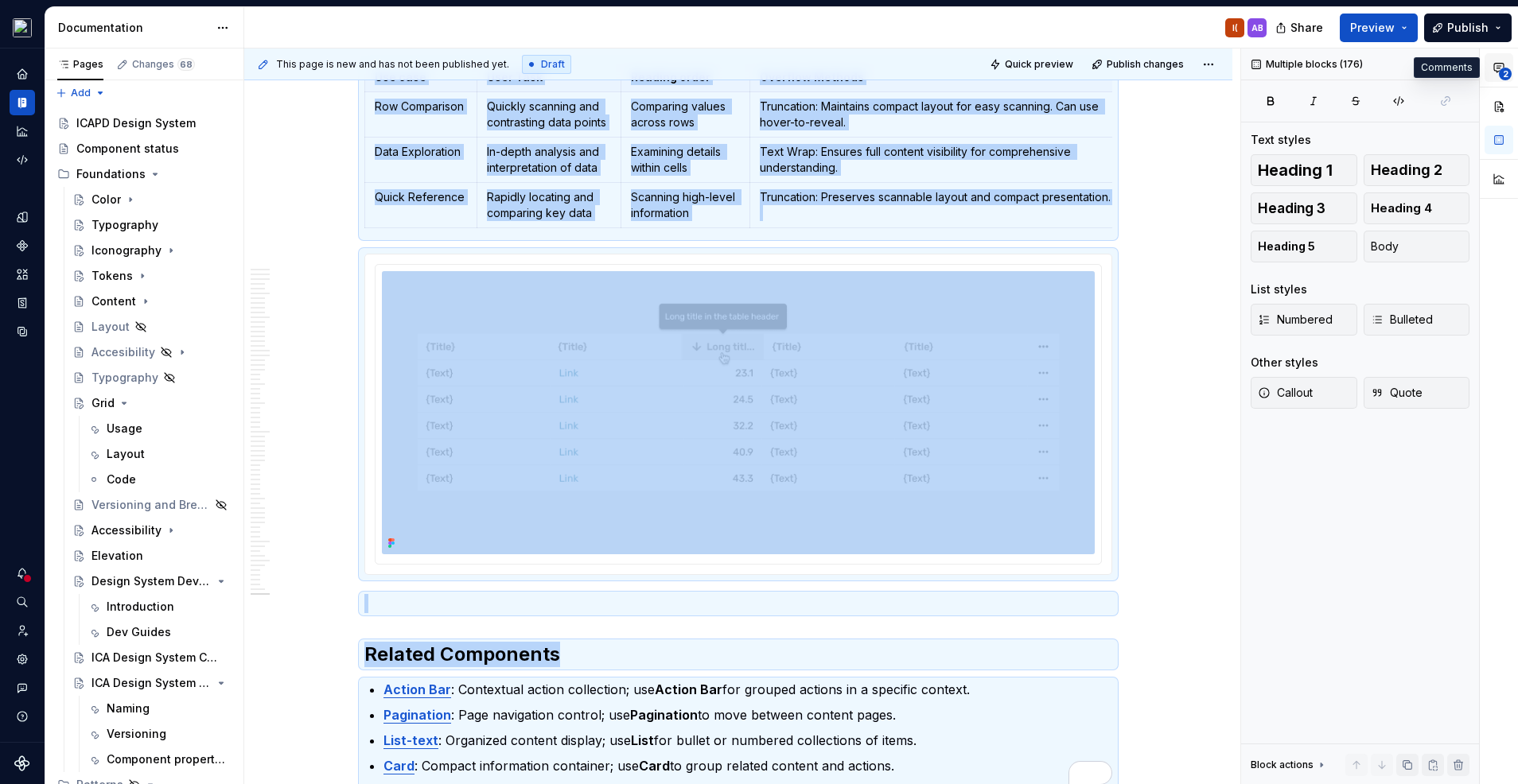
click at [1504, 75] on span "2" at bounding box center [1505, 74] width 13 height 13
type textarea "*"
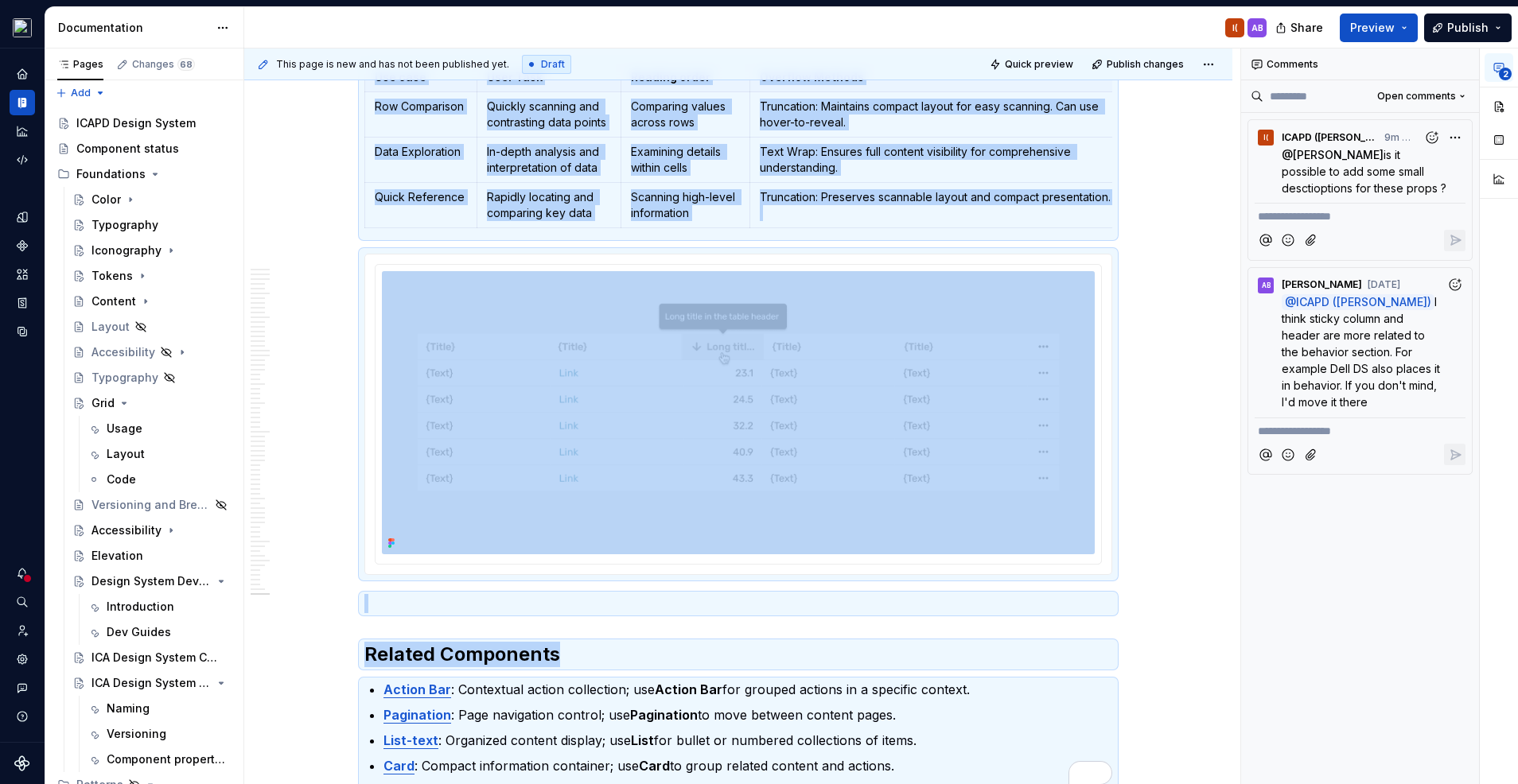
click at [1398, 215] on p "**********" at bounding box center [1360, 216] width 204 height 17
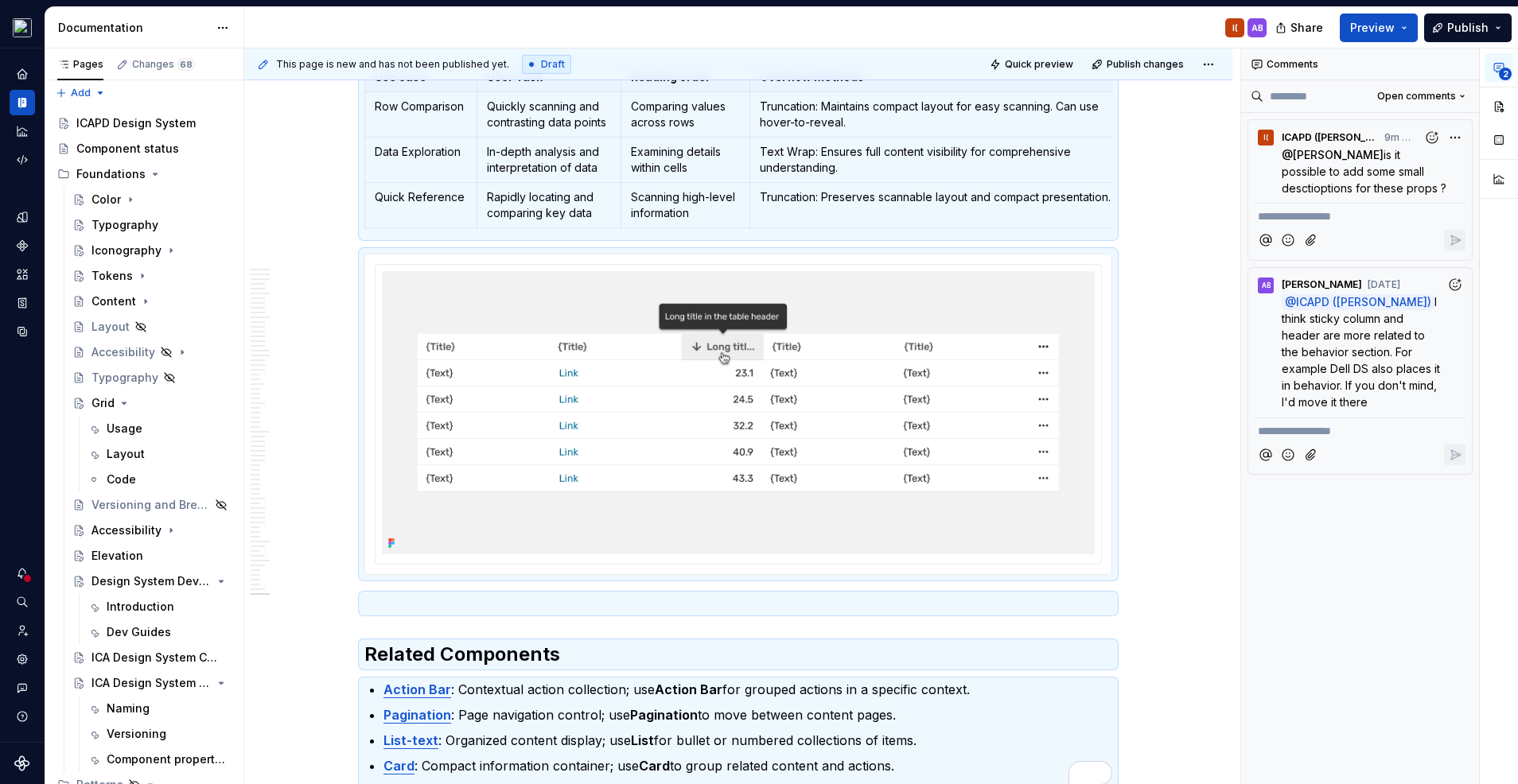
scroll to position [14841, 0]
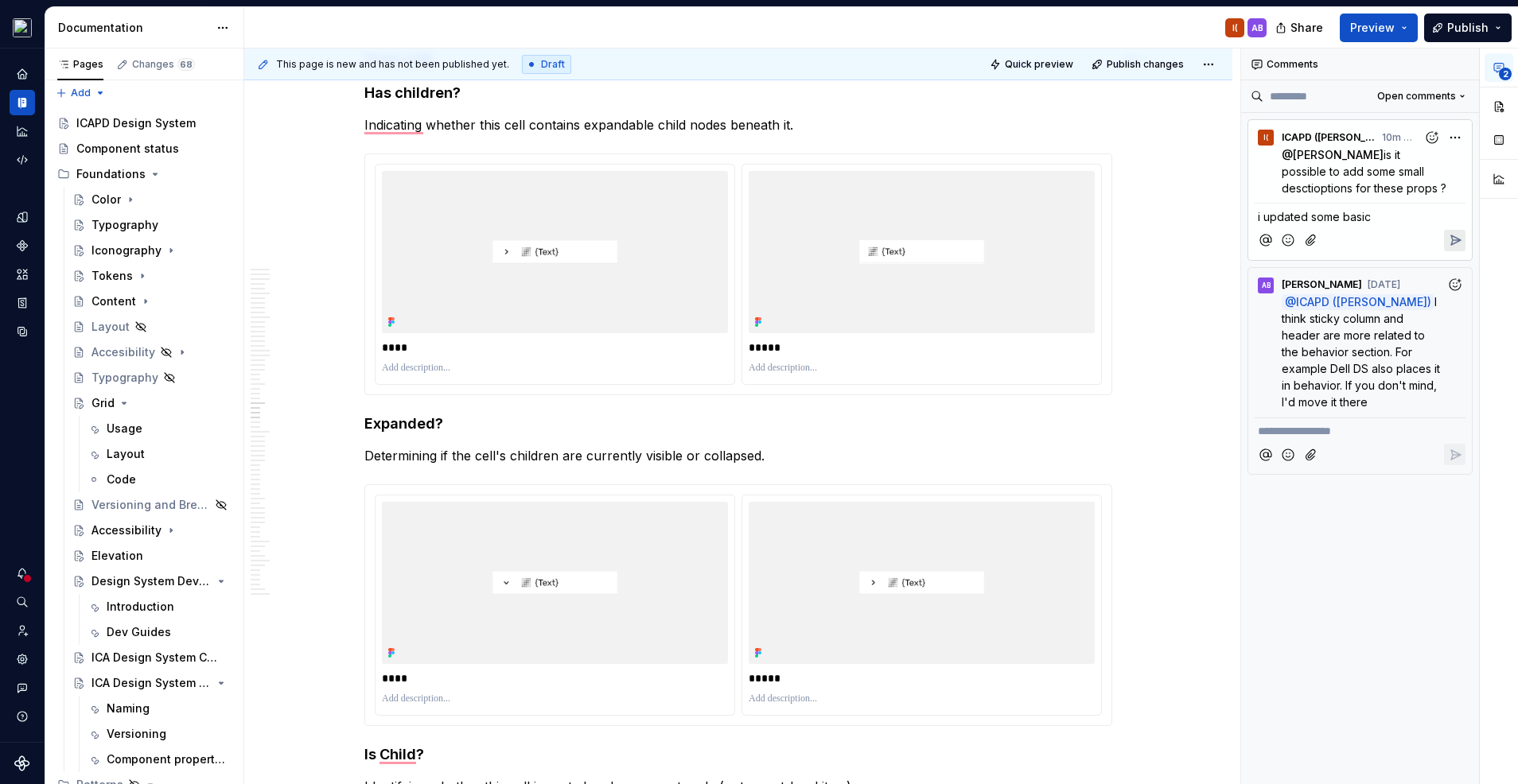
click at [1327, 217] on span "i updated some basic" at bounding box center [1314, 216] width 113 height 14
click at [1362, 220] on p "i updated basic" at bounding box center [1360, 216] width 204 height 17
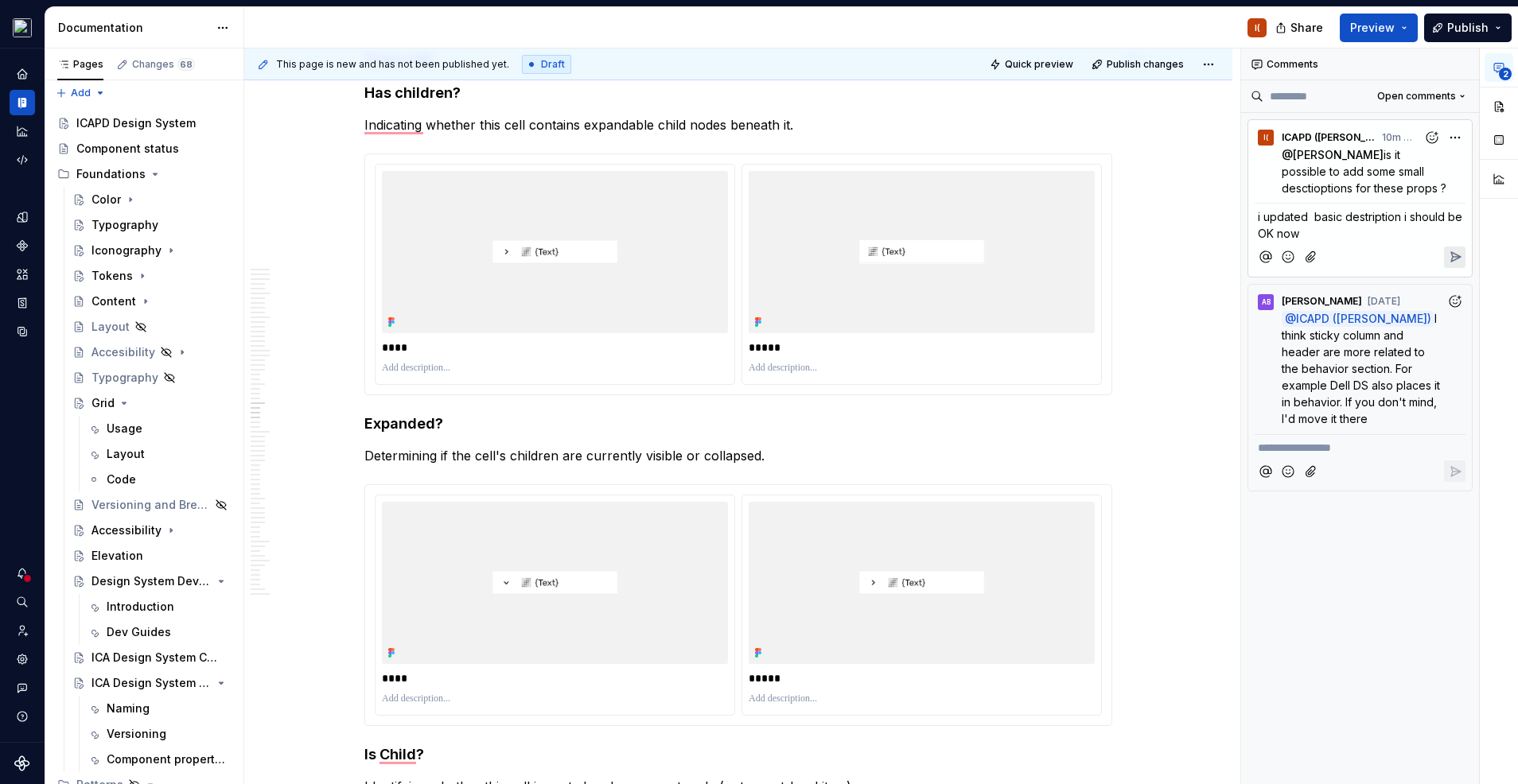
click at [1452, 252] on icon "Reply" at bounding box center [1456, 257] width 10 height 10
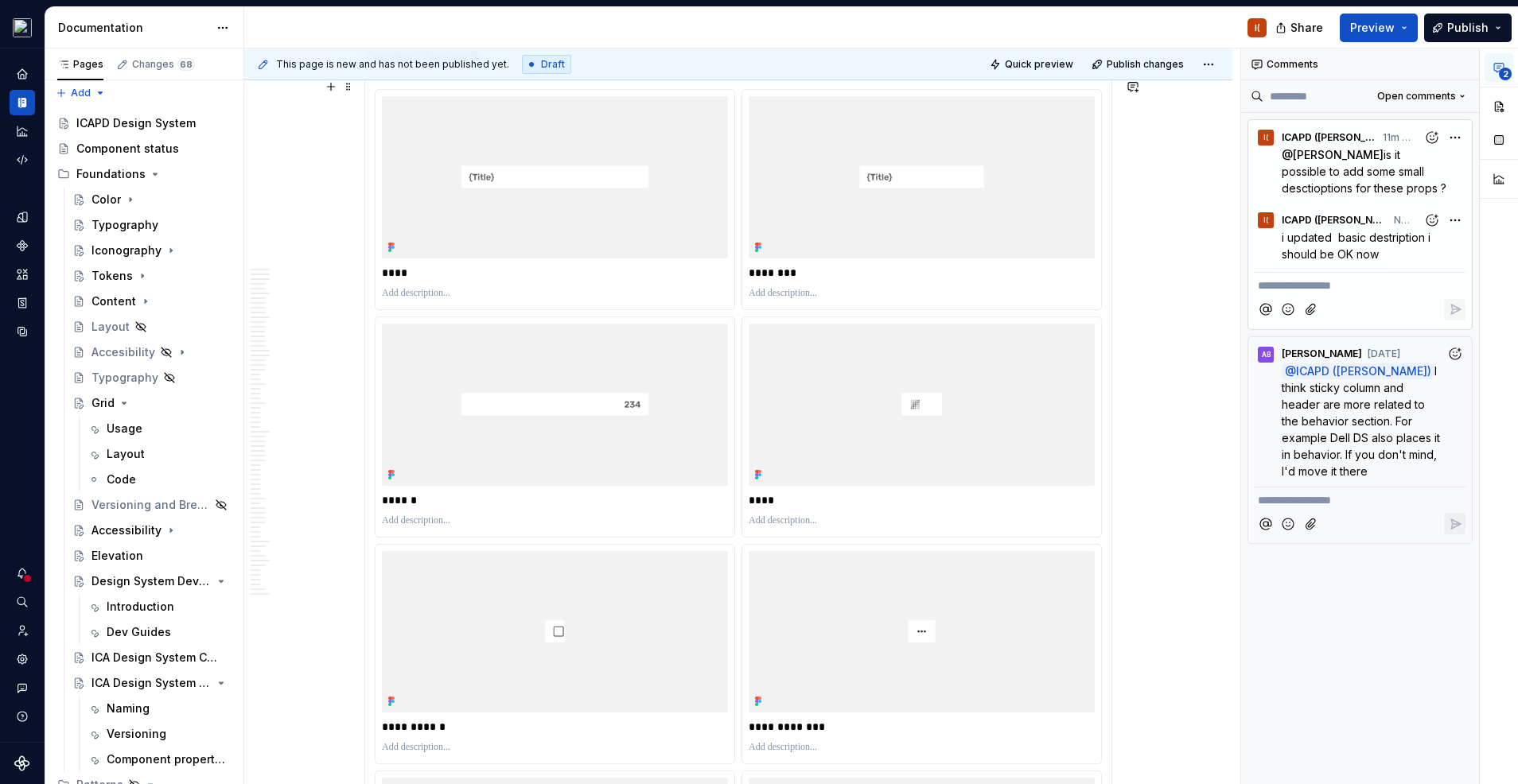
scroll to position [11516, 0]
click at [1341, 404] on span "I think sticky column and header are more related to the behavior section. For …" at bounding box center [1361, 421] width 161 height 114
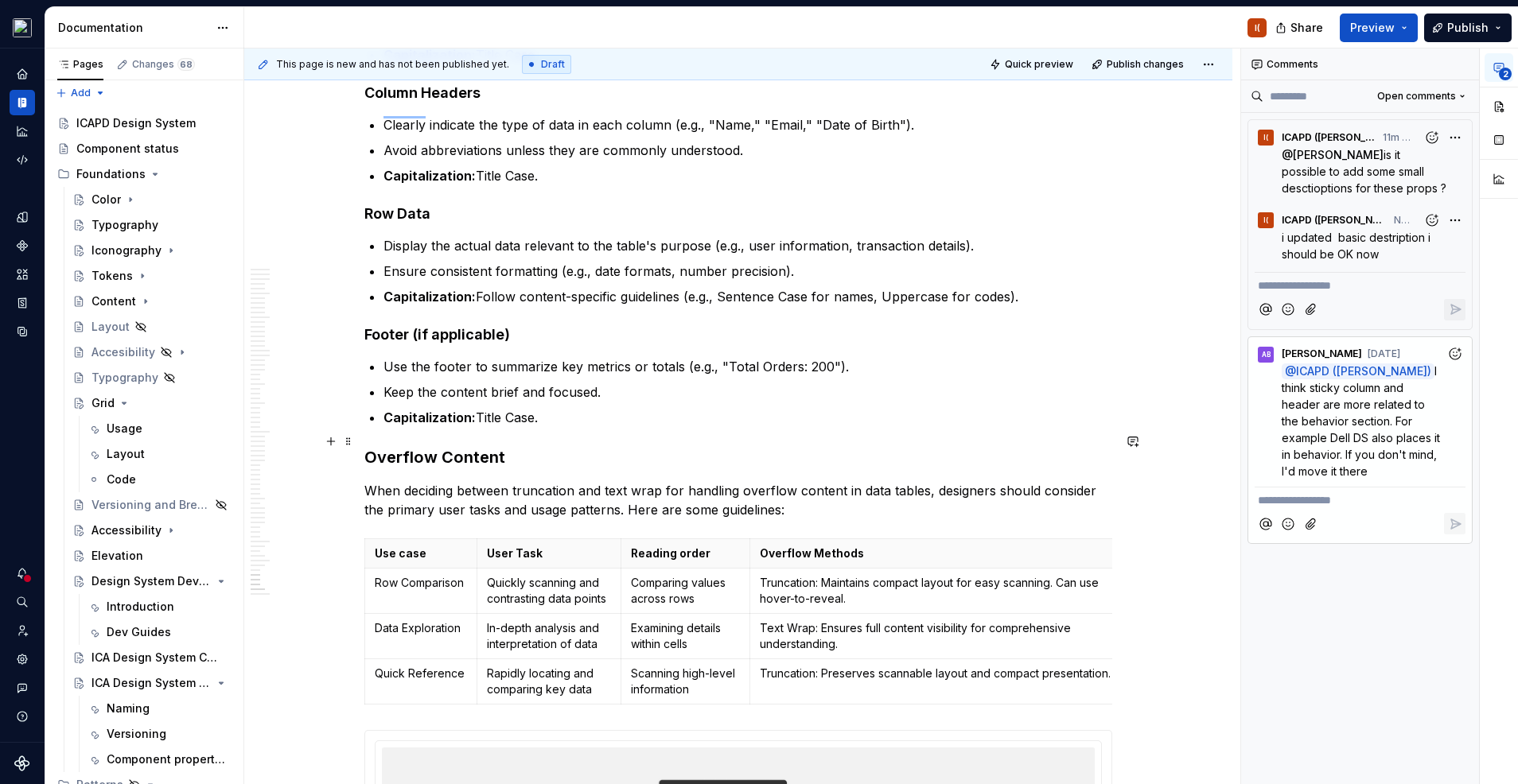
click at [384, 448] on strong "Overflow Content" at bounding box center [435, 457] width 141 height 19
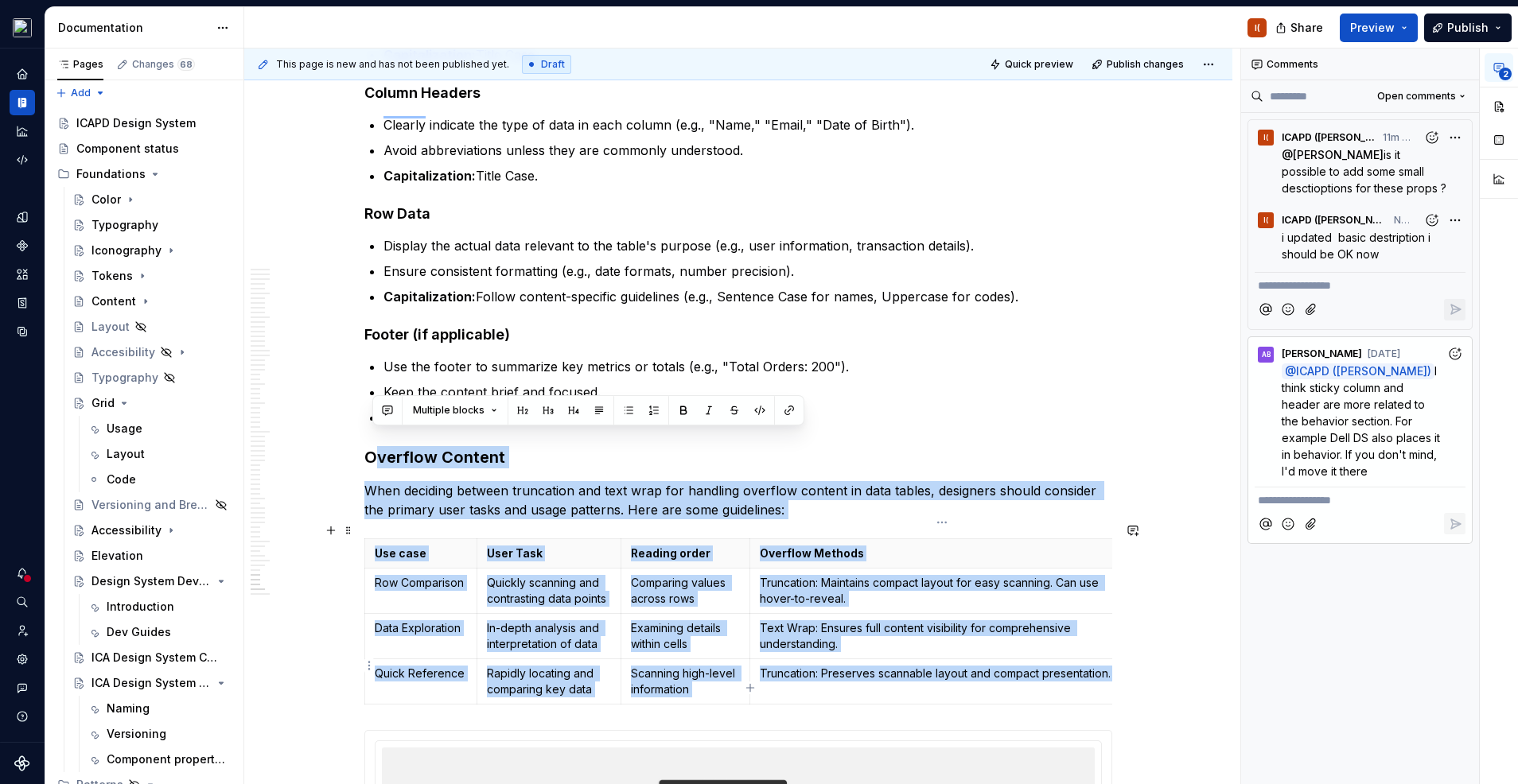
drag, startPoint x: 371, startPoint y: 436, endPoint x: 978, endPoint y: 677, distance: 653.1
copy div "Overflow Content When deciding between truncation and text wrap for handling ov…"
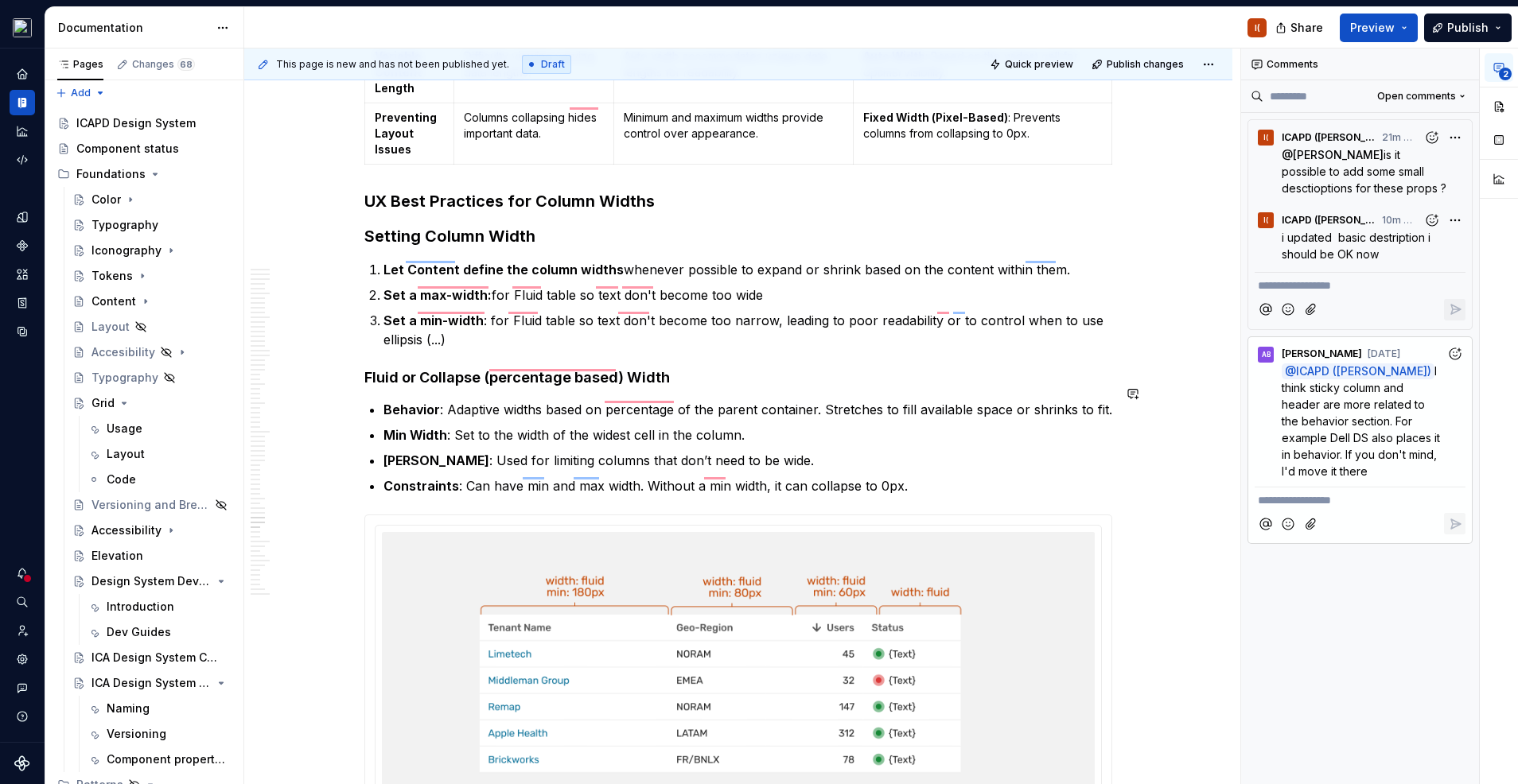
scroll to position [23764, 0]
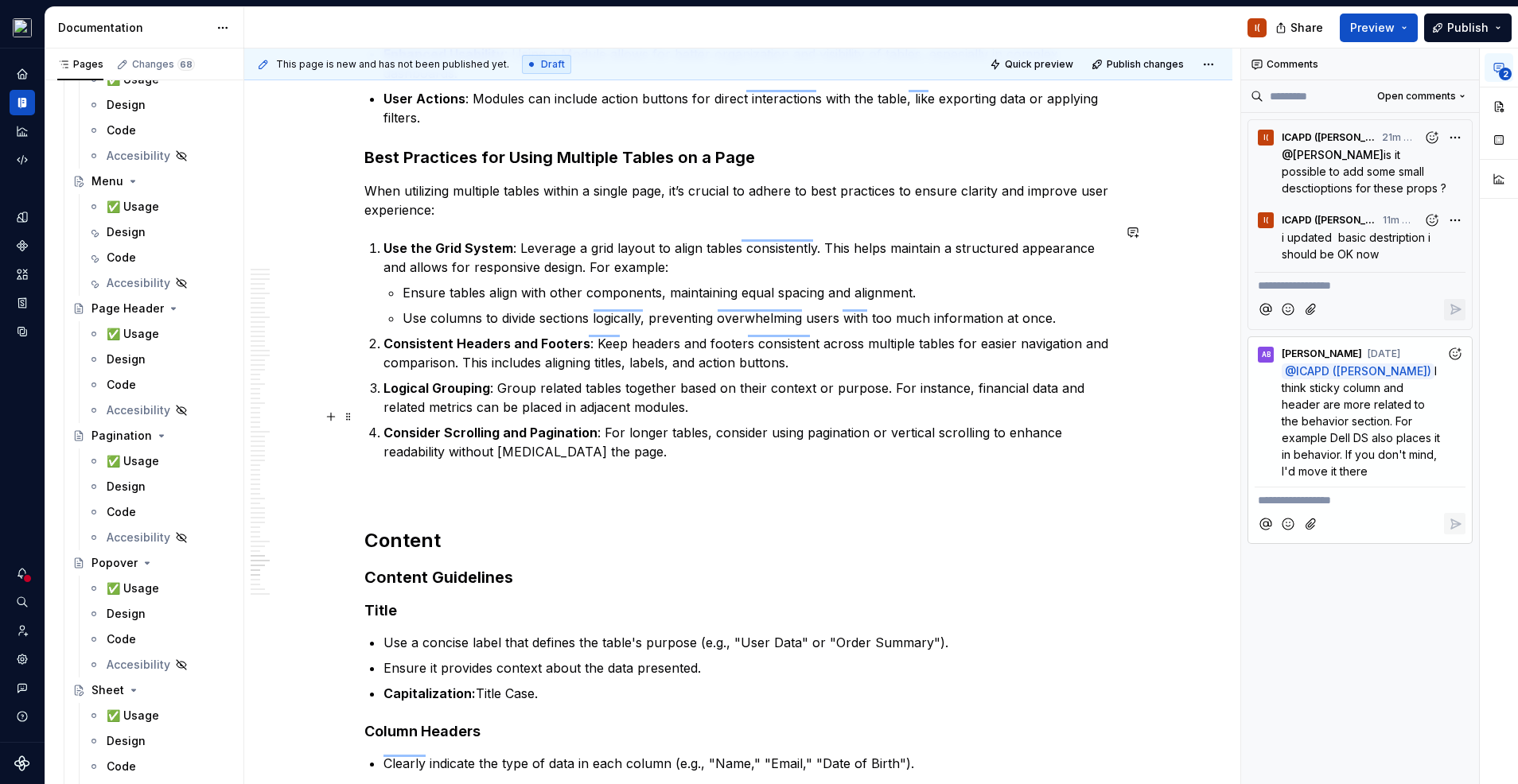
click at [1064, 423] on p "Consider Scrolling and Pagination : For longer tables, consider using paginatio…" at bounding box center [748, 442] width 728 height 38
click at [1138, 229] on button "button" at bounding box center [1132, 232] width 22 height 22
type textarea "*"
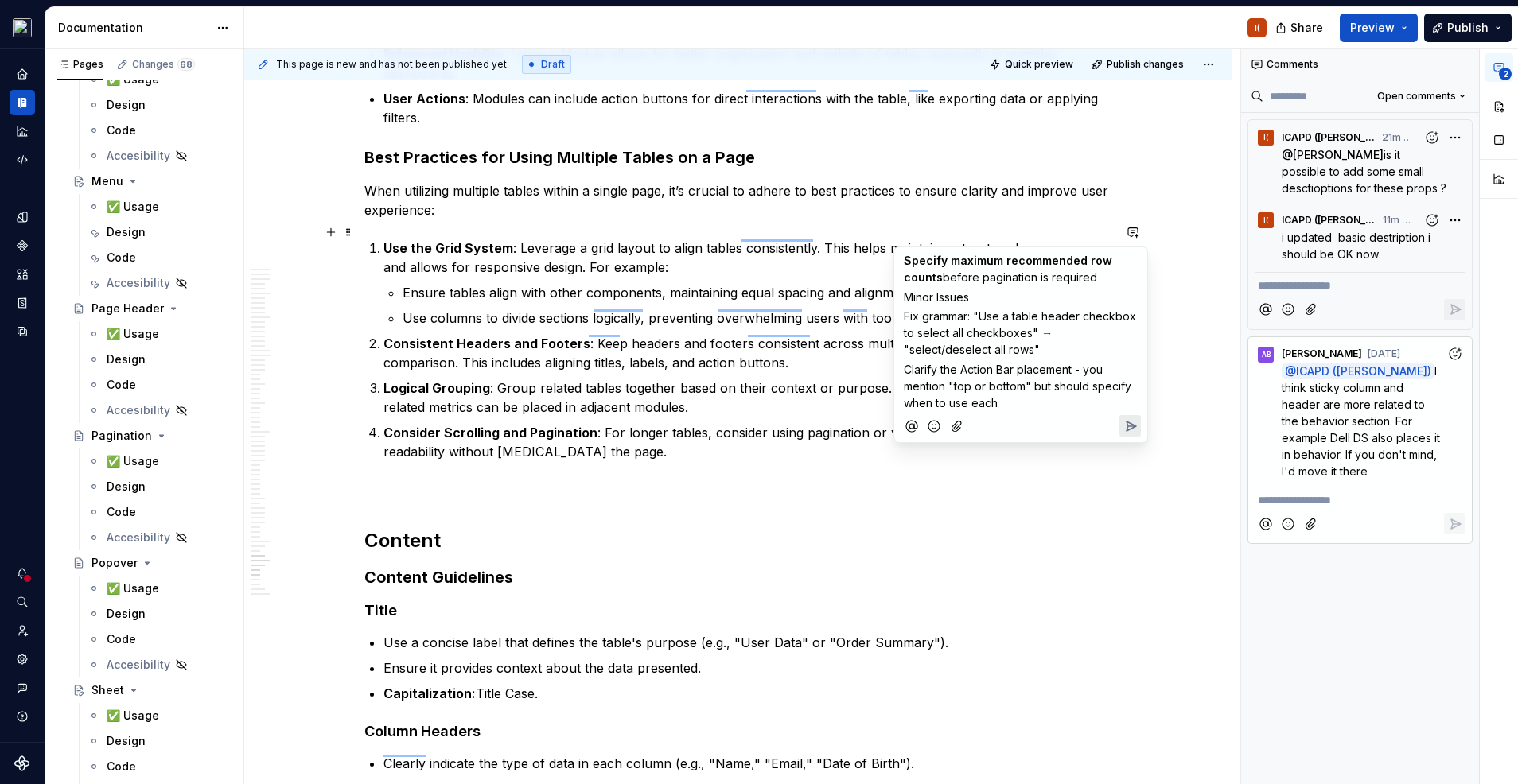
click at [903, 260] on span "Specify maximum recommended row counts" at bounding box center [1009, 268] width 212 height 30
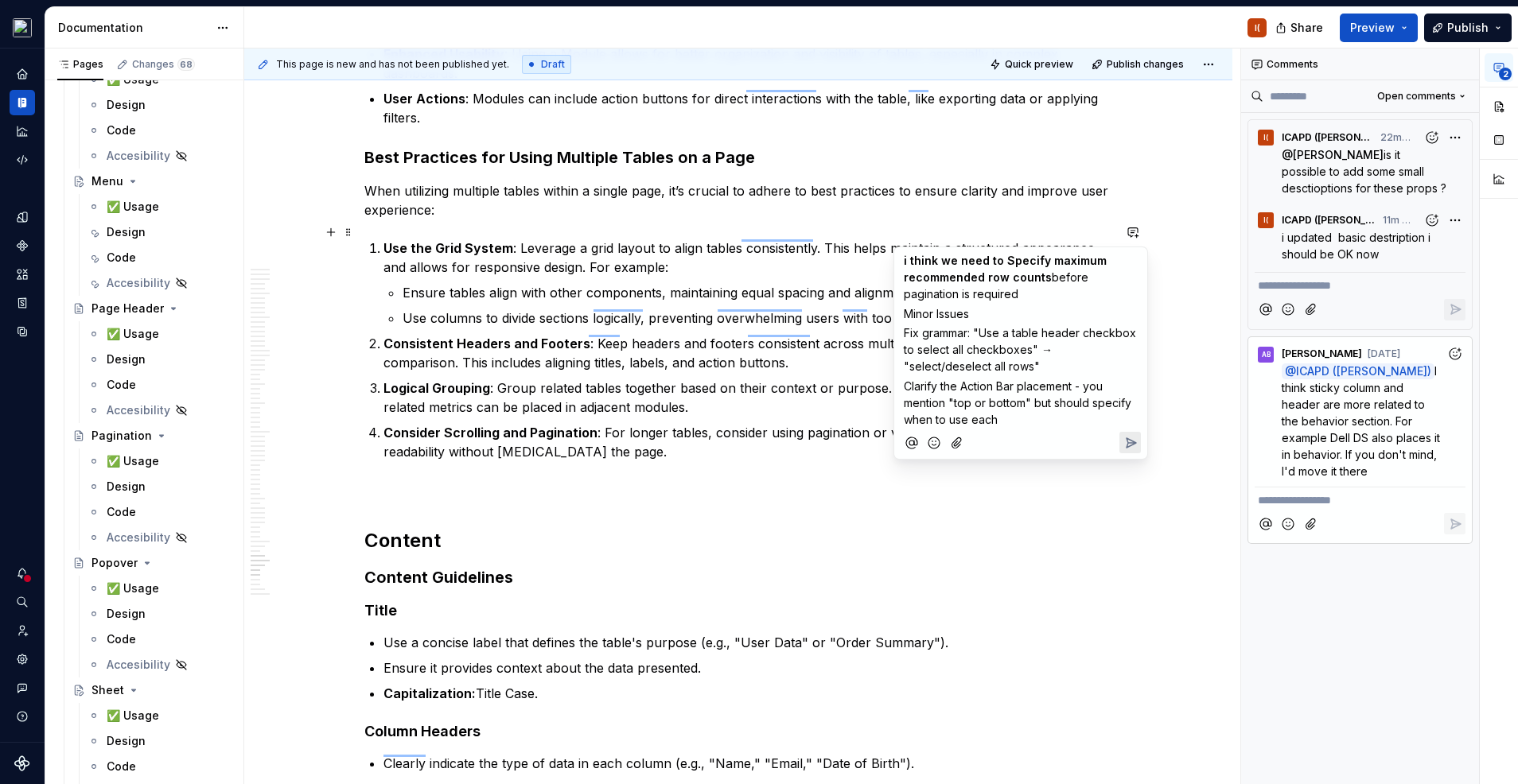
click at [1040, 260] on span "i think we need to Specify maximum recommended row counts" at bounding box center [1006, 268] width 206 height 30
drag, startPoint x: 978, startPoint y: 313, endPoint x: 894, endPoint y: 315, distance: 84.0
click at [894, 315] on div "i think we need to Specify maximum recommended row counts before pagination is …" at bounding box center [1021, 353] width 255 height 213
drag, startPoint x: 903, startPoint y: 319, endPoint x: 927, endPoint y: 348, distance: 37.6
click at [927, 348] on div "i think we need to Specify maximum recommended row counts before pagination is …" at bounding box center [1020, 337] width 240 height 181
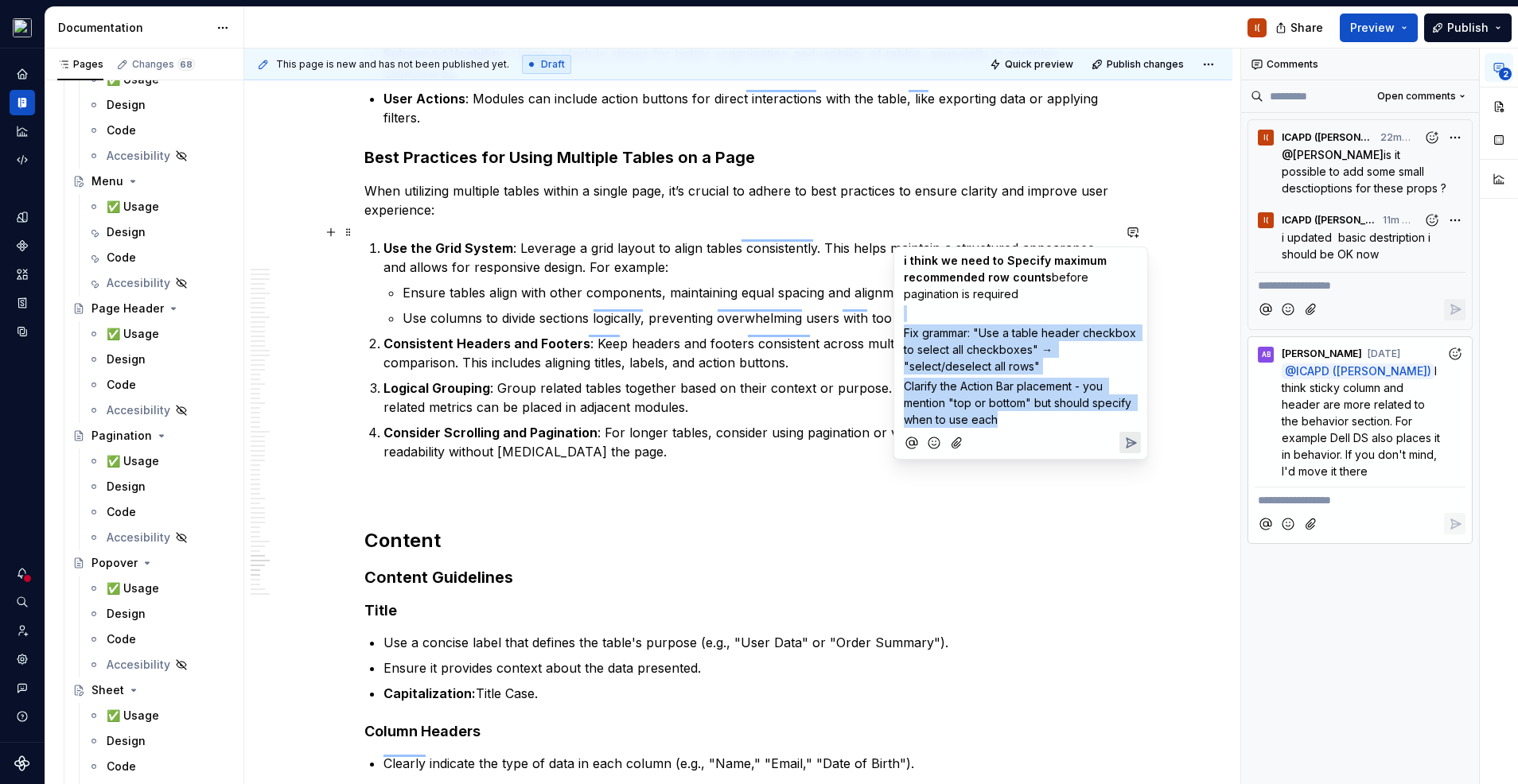
drag, startPoint x: 899, startPoint y: 312, endPoint x: 1002, endPoint y: 439, distance: 163.5
click at [1002, 439] on div "i think we need to Specify maximum recommended row counts before pagination is …" at bounding box center [1020, 353] width 240 height 212
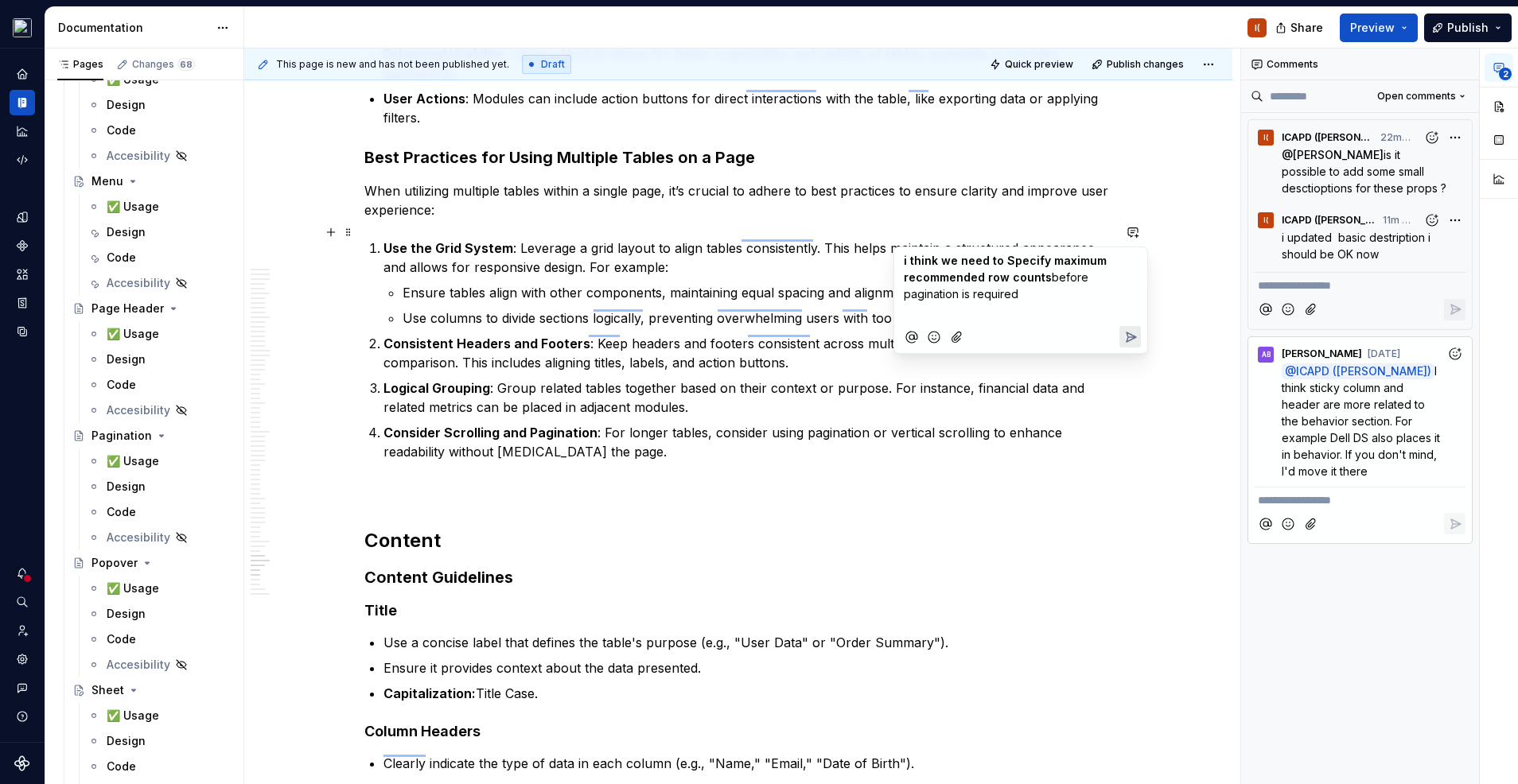
click at [1130, 345] on button "Send" at bounding box center [1130, 336] width 21 height 21
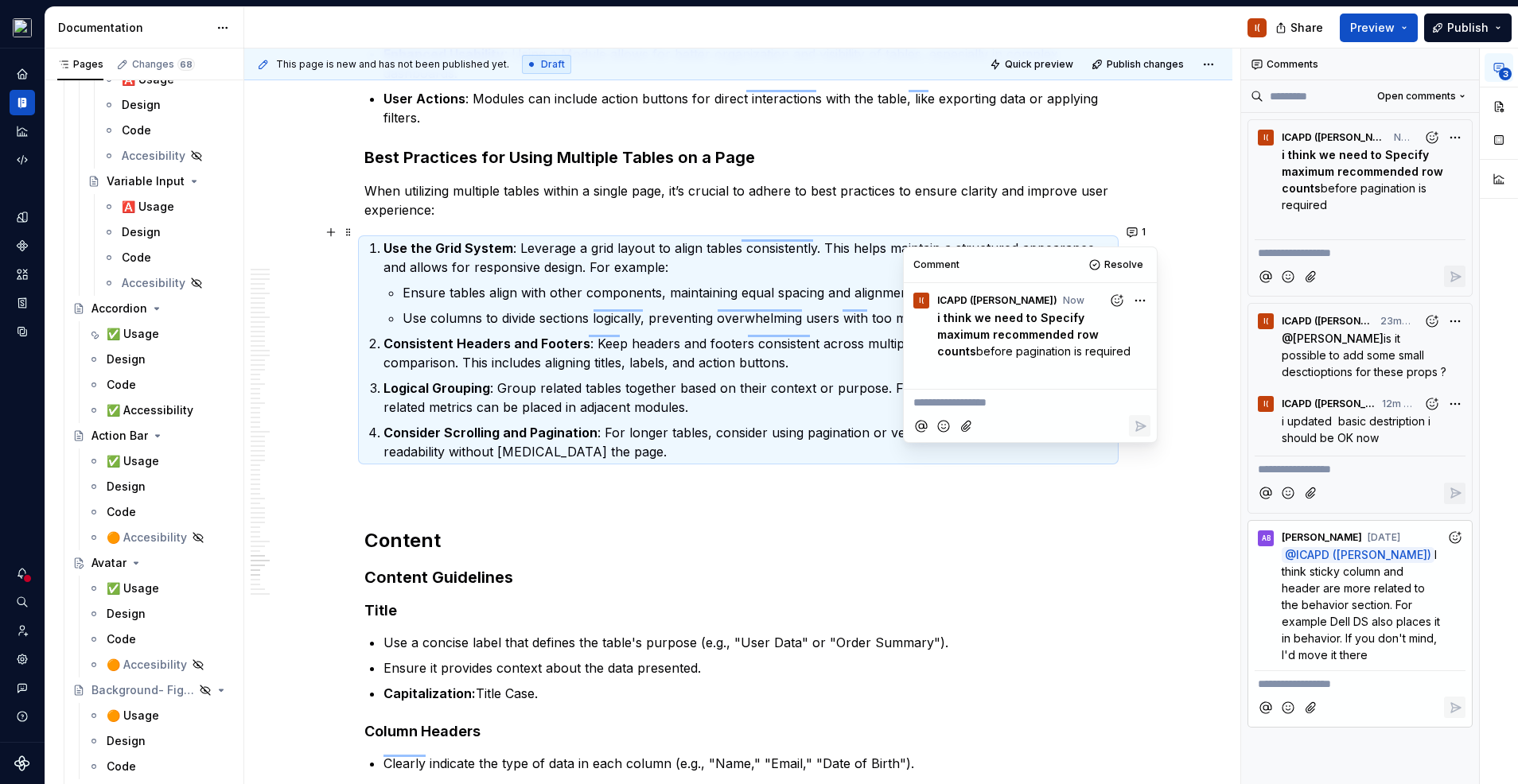
scroll to position [401, 0]
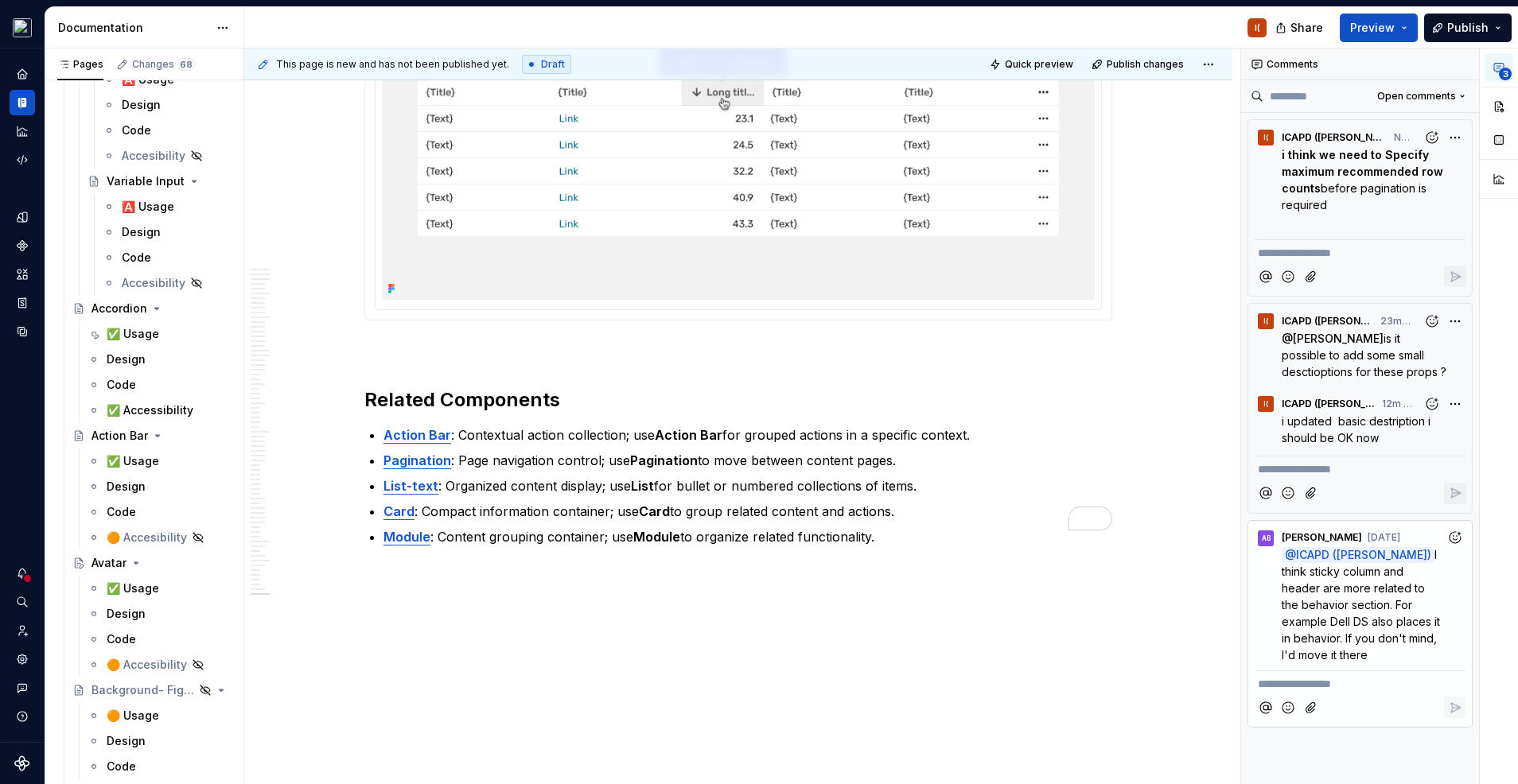
scroll to position [22362, 0]
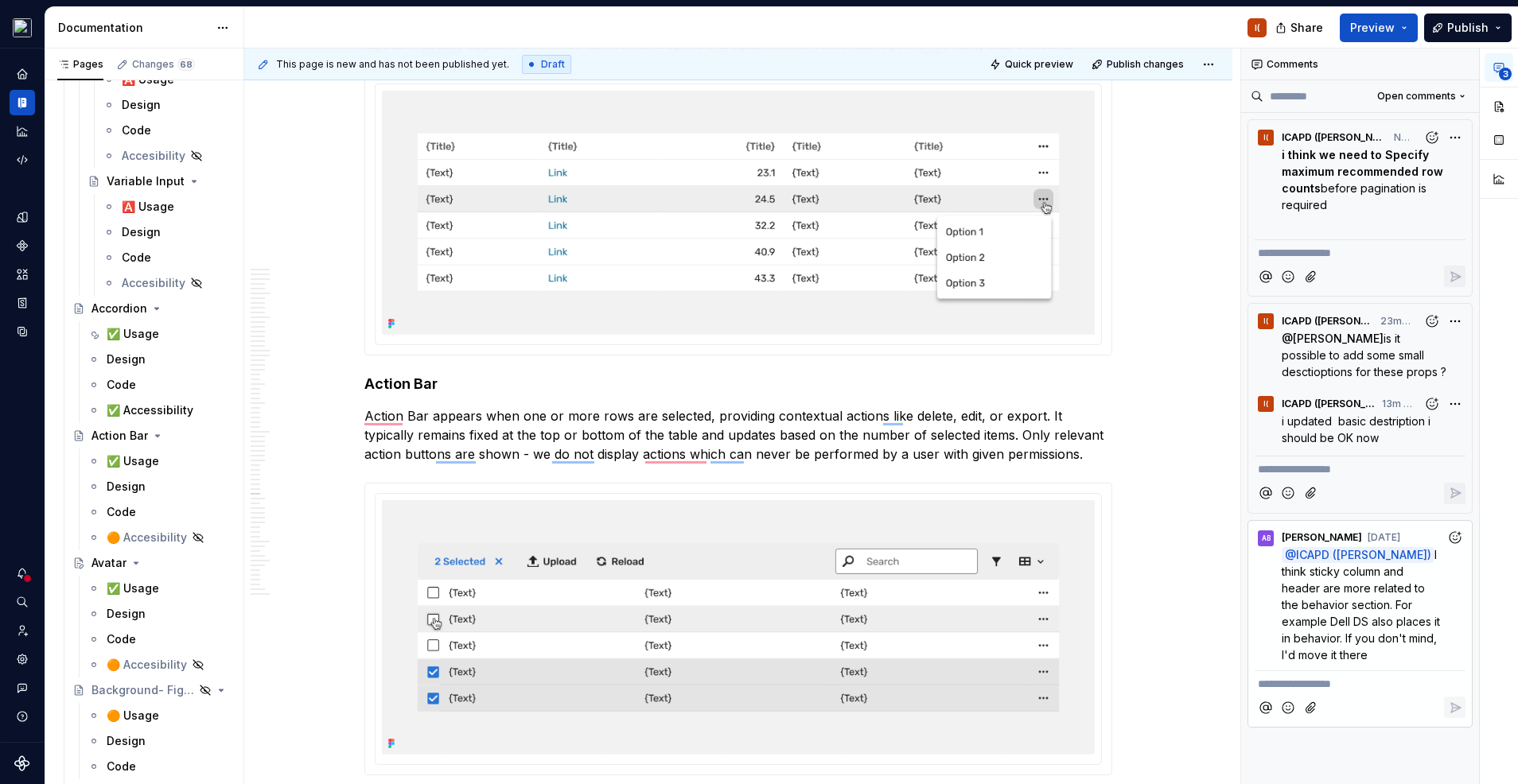
type textarea "*"
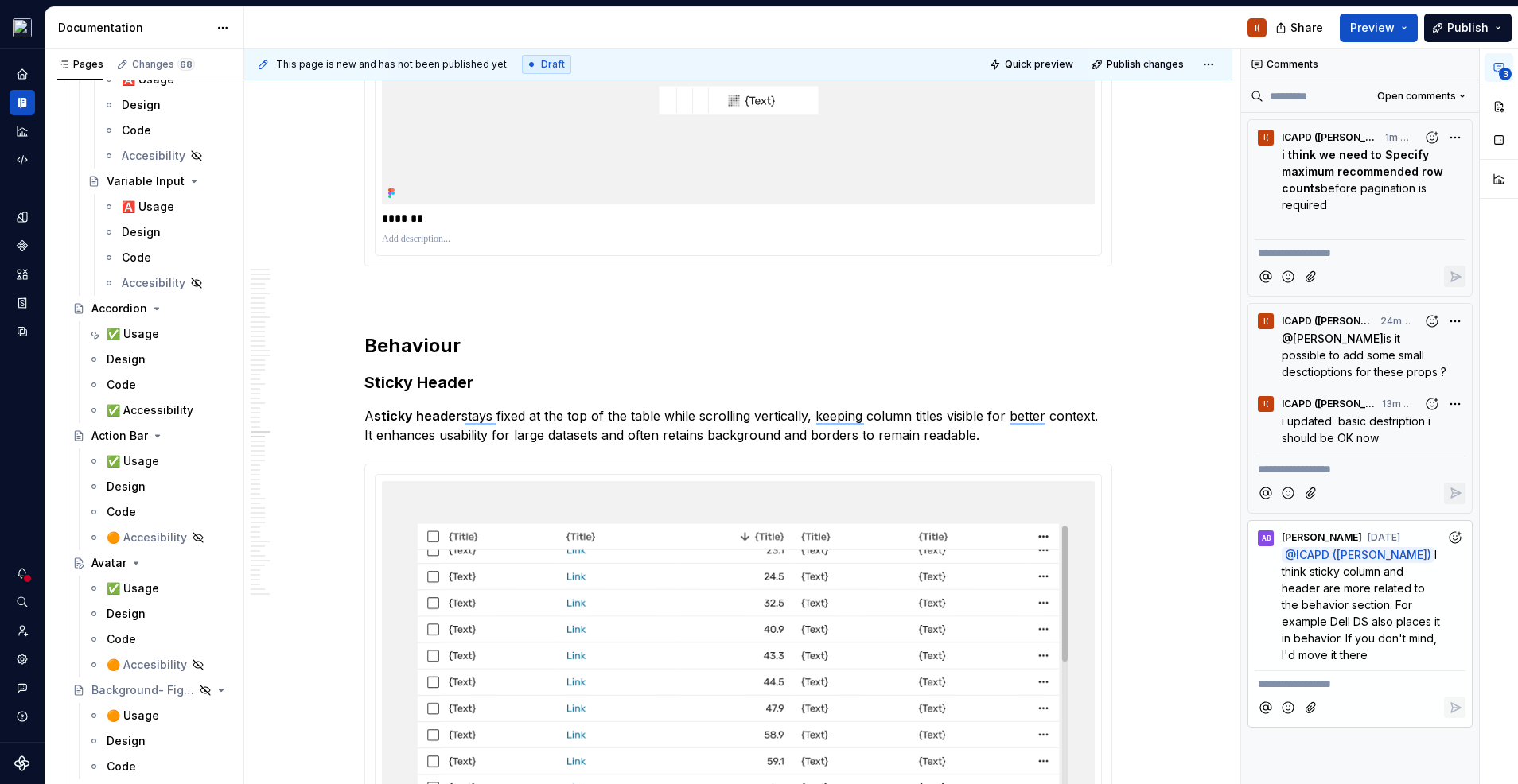
scroll to position [22381, 0]
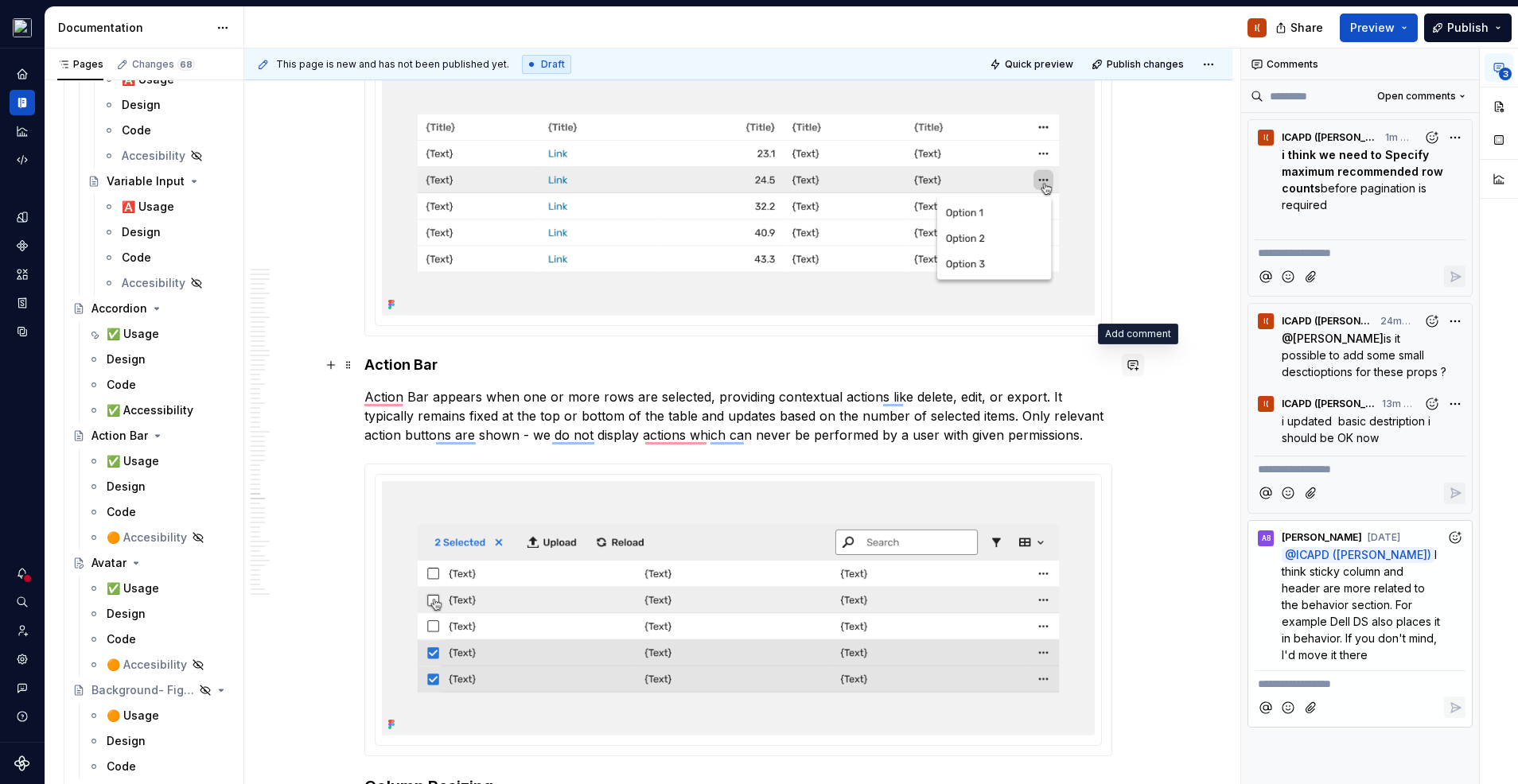
click at [1136, 363] on button "button" at bounding box center [1132, 364] width 22 height 22
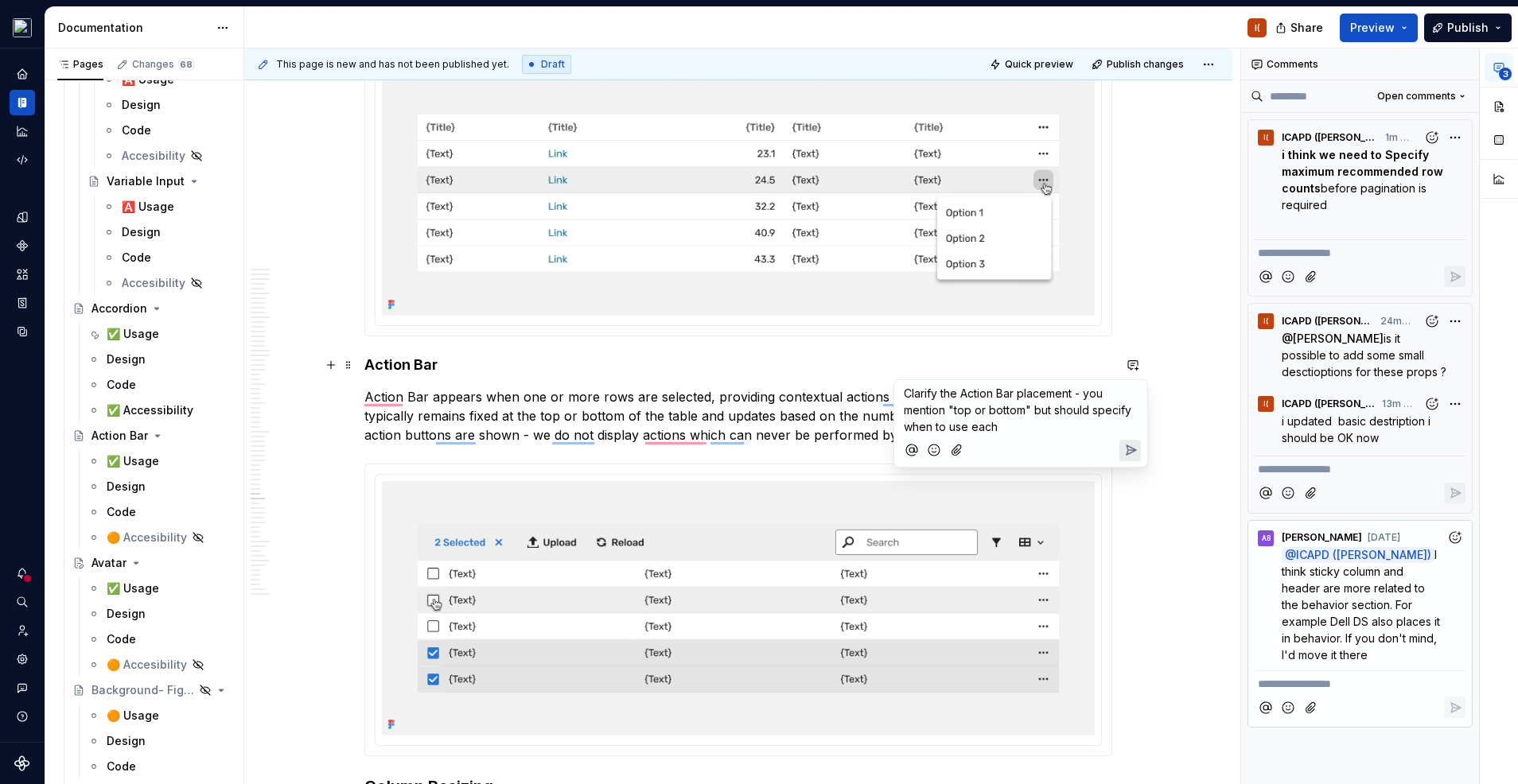
click at [906, 394] on span "Clarify the Action Bar placement - you mention "top or bottom" but should speci…" at bounding box center [1018, 410] width 230 height 47
click at [977, 396] on span "i think we nee to Clarify the Action Bar placement - you mention "top or bottom…" at bounding box center [1013, 410] width 220 height 47
click at [1107, 426] on p "i think we need to Clarify the Action Bar placement - you mention "top or botto…" at bounding box center [1020, 410] width 234 height 50
click at [1127, 464] on icon "Send" at bounding box center [1130, 467] width 16 height 16
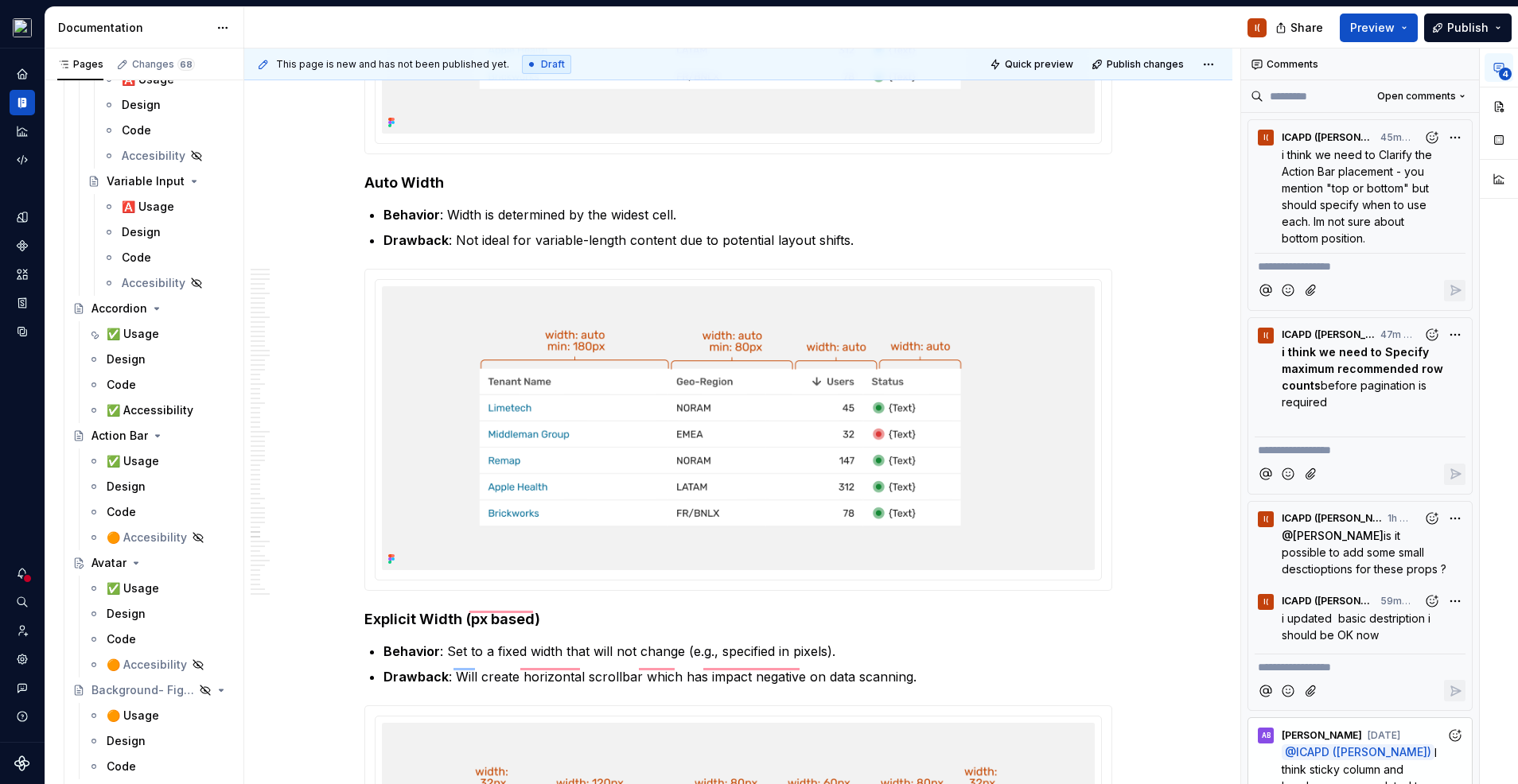
scroll to position [24292, 0]
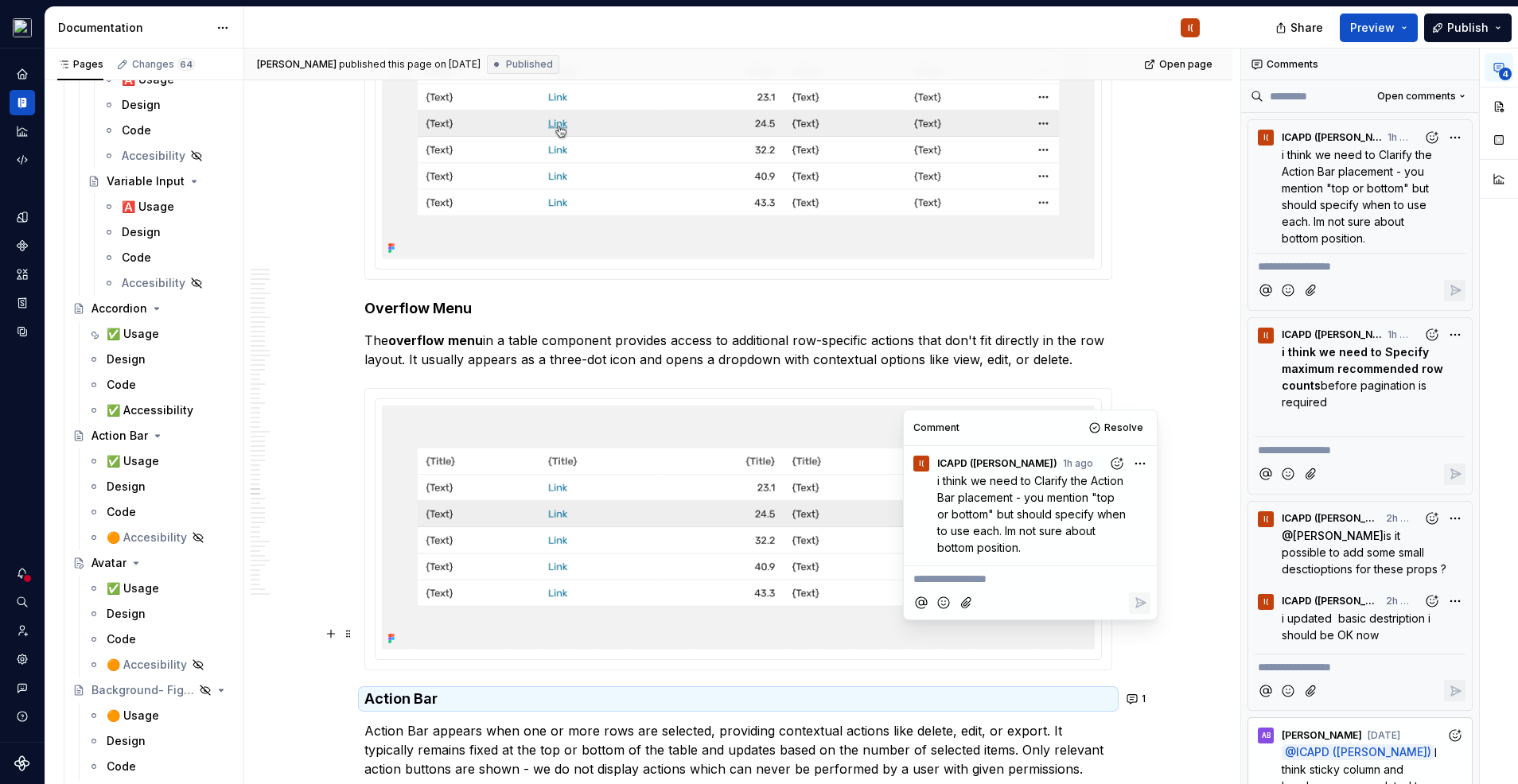
type textarea "*"
